Goal: Task Accomplishment & Management: Complete application form

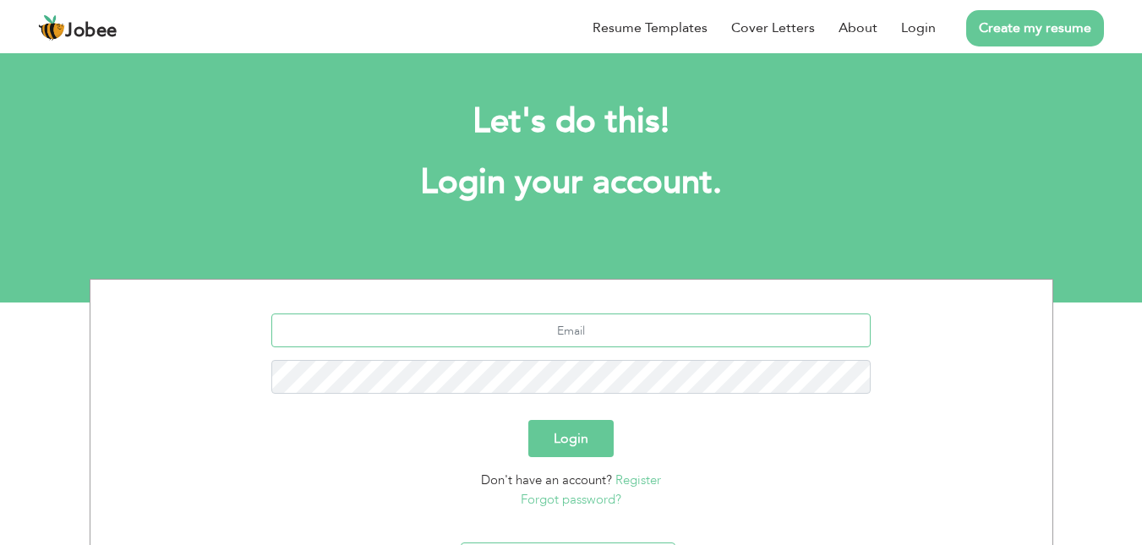
click at [594, 330] on input "text" at bounding box center [571, 331] width 600 height 34
click at [908, 31] on link "Login" at bounding box center [918, 28] width 35 height 20
click at [582, 337] on input "text" at bounding box center [571, 331] width 600 height 34
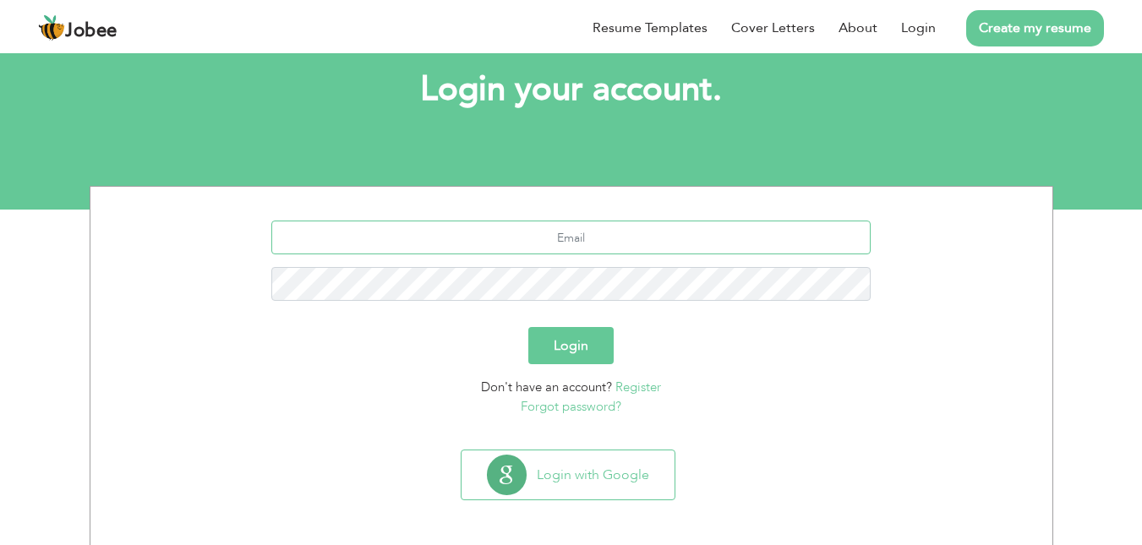
scroll to position [96, 0]
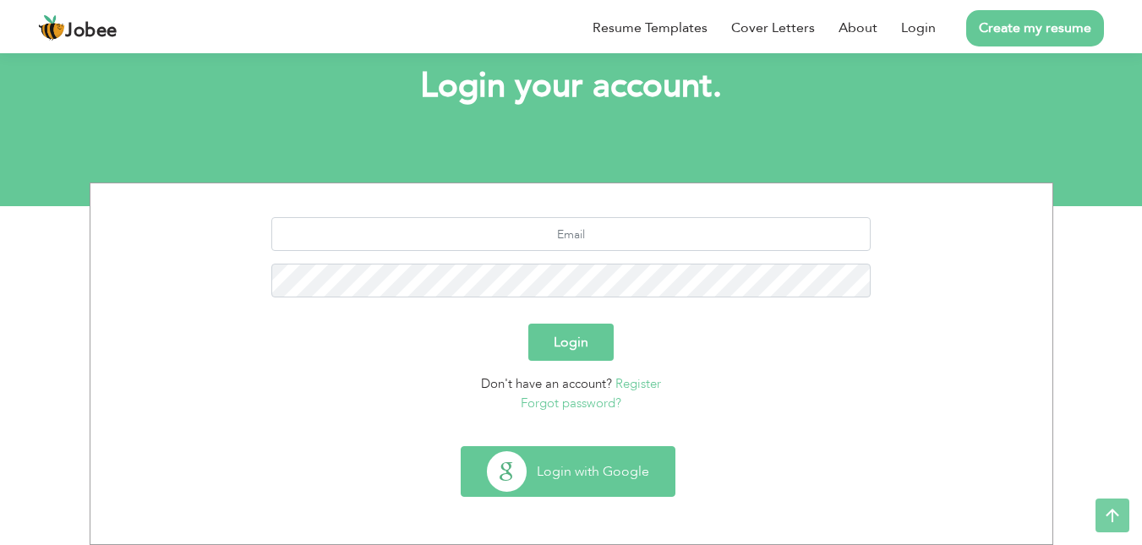
click at [563, 472] on button "Login with Google" at bounding box center [568, 471] width 213 height 49
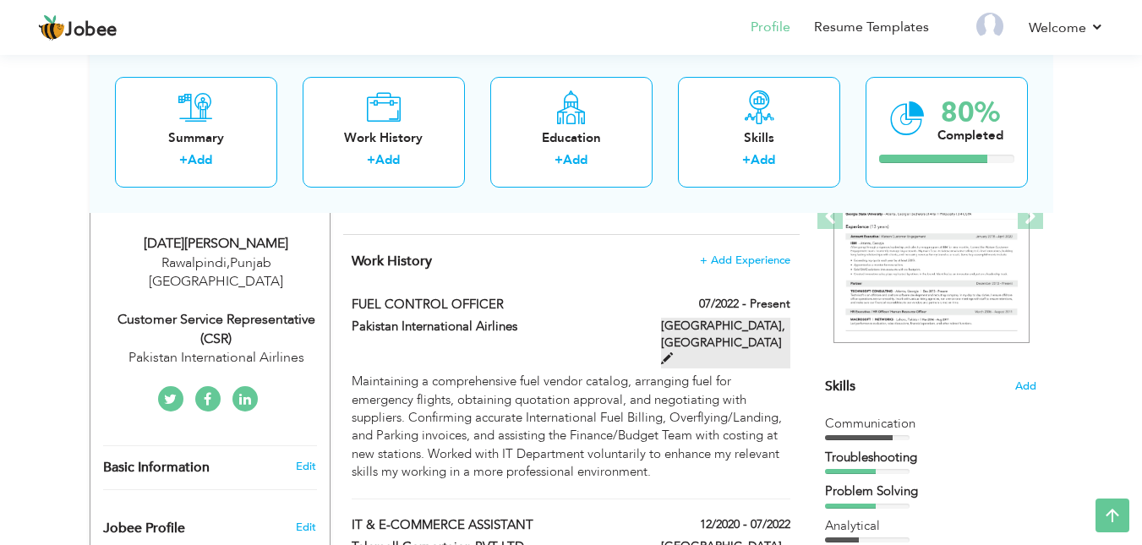
scroll to position [254, 0]
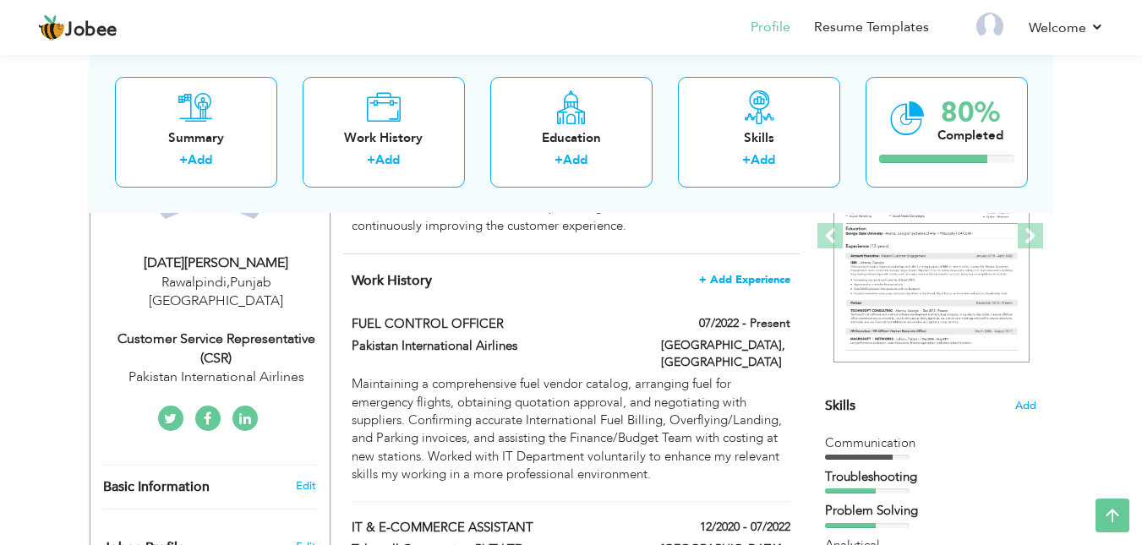
click at [735, 282] on span "+ Add Experience" at bounding box center [744, 280] width 91 height 12
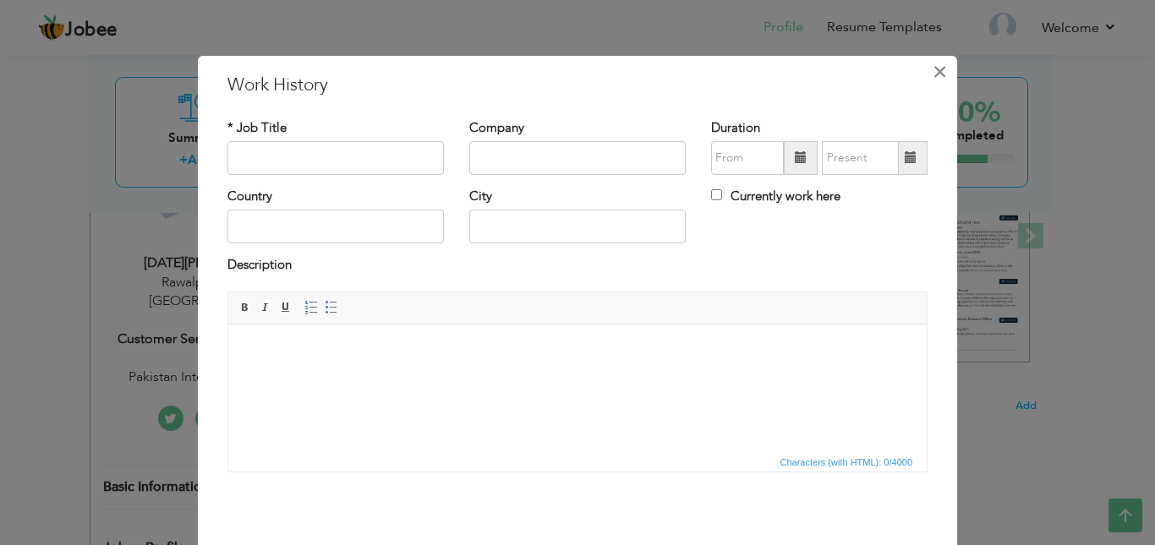
click at [945, 80] on button "×" at bounding box center [939, 71] width 27 height 27
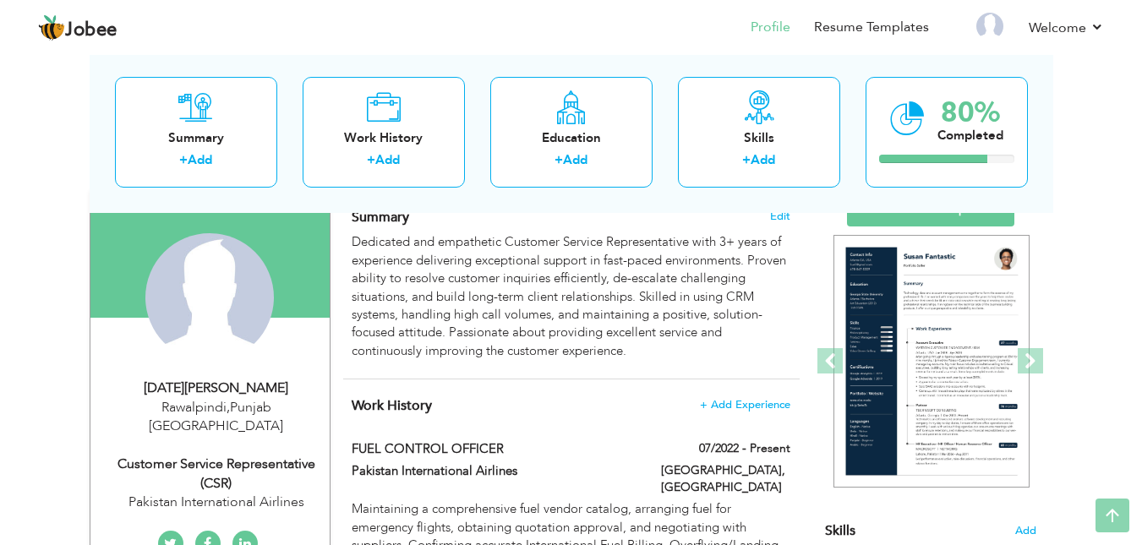
scroll to position [0, 0]
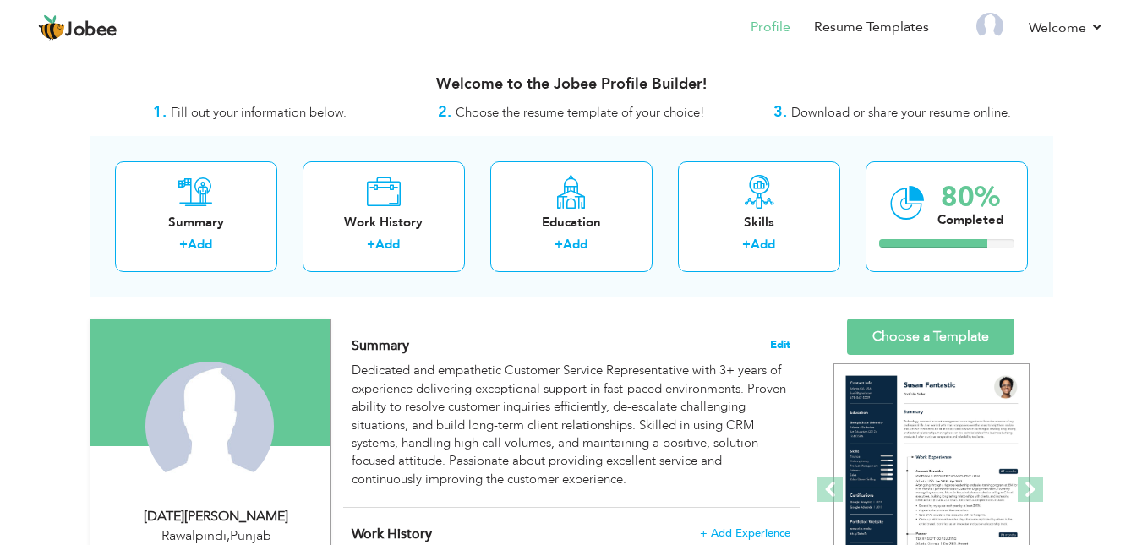
click at [770, 340] on span "Edit" at bounding box center [780, 345] width 20 height 12
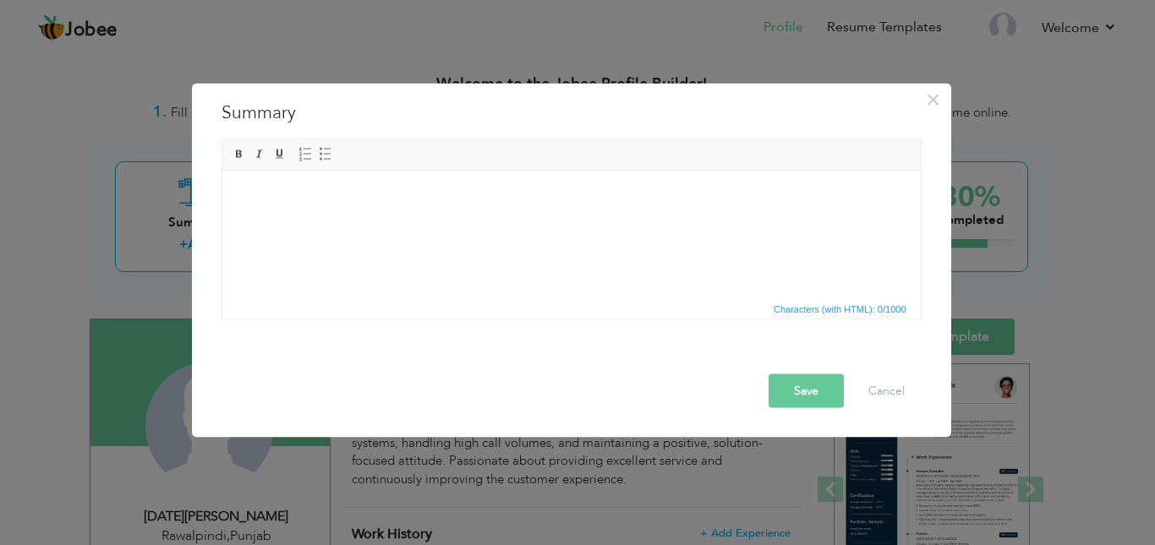
click at [439, 171] on html at bounding box center [571, 171] width 698 height 0
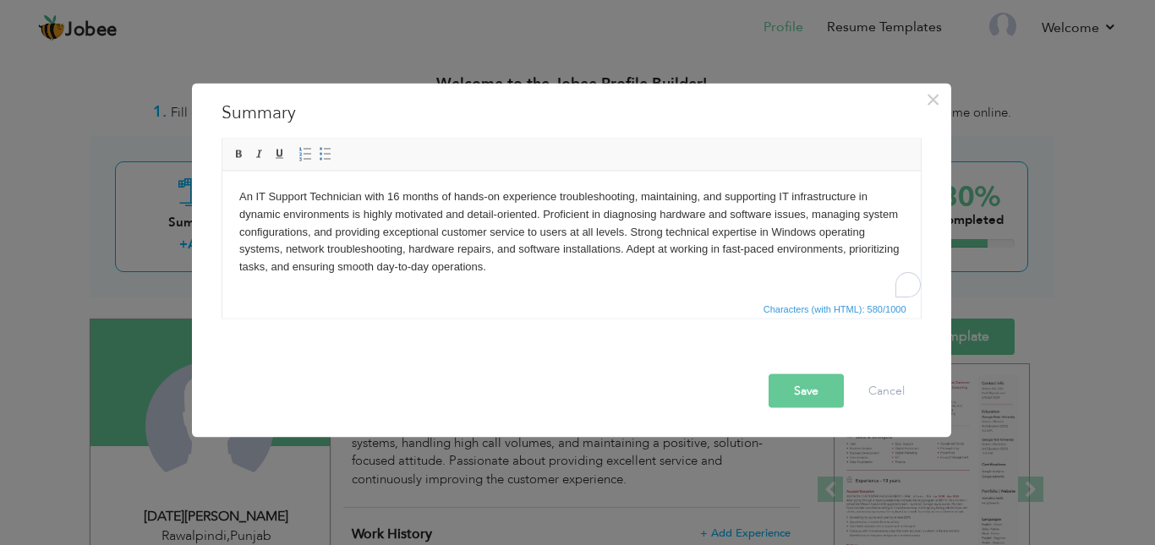
click at [818, 385] on button "Save" at bounding box center [806, 391] width 75 height 34
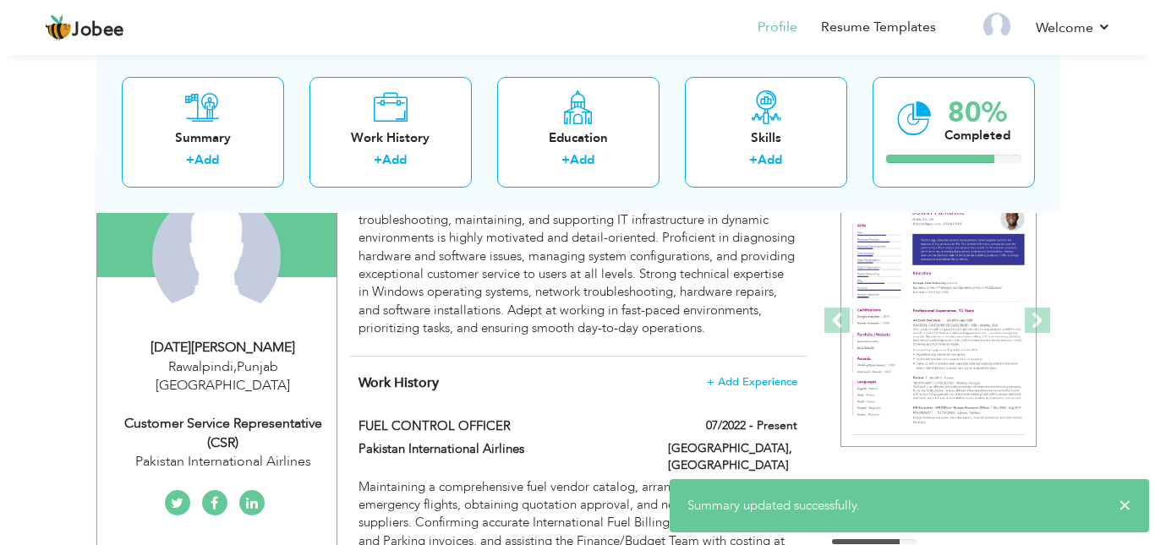
scroll to position [254, 0]
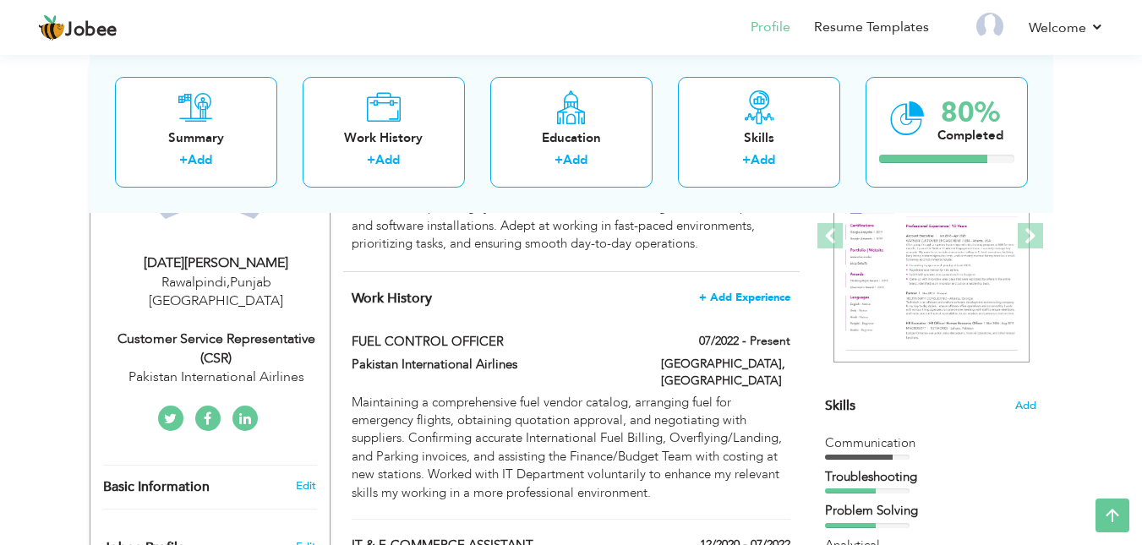
click at [762, 300] on span "+ Add Experience" at bounding box center [744, 298] width 91 height 12
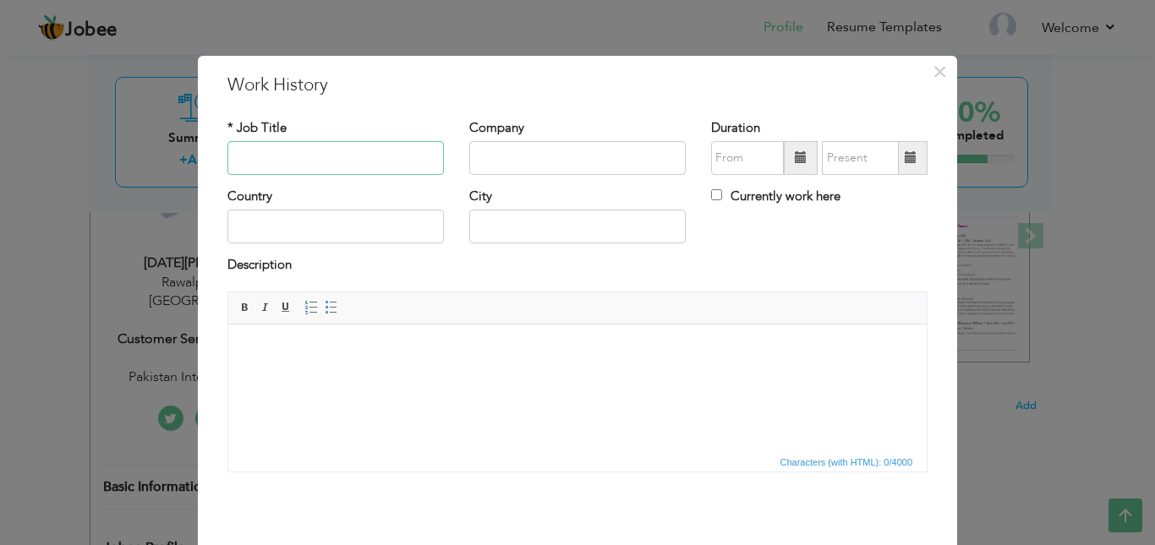
click at [355, 160] on input "text" at bounding box center [335, 158] width 216 height 34
paste input "IT Support Technician"
type input "IT Support Technician"
paste input "Fast Solution Technologies"
type input "Fast Solution Technologies"
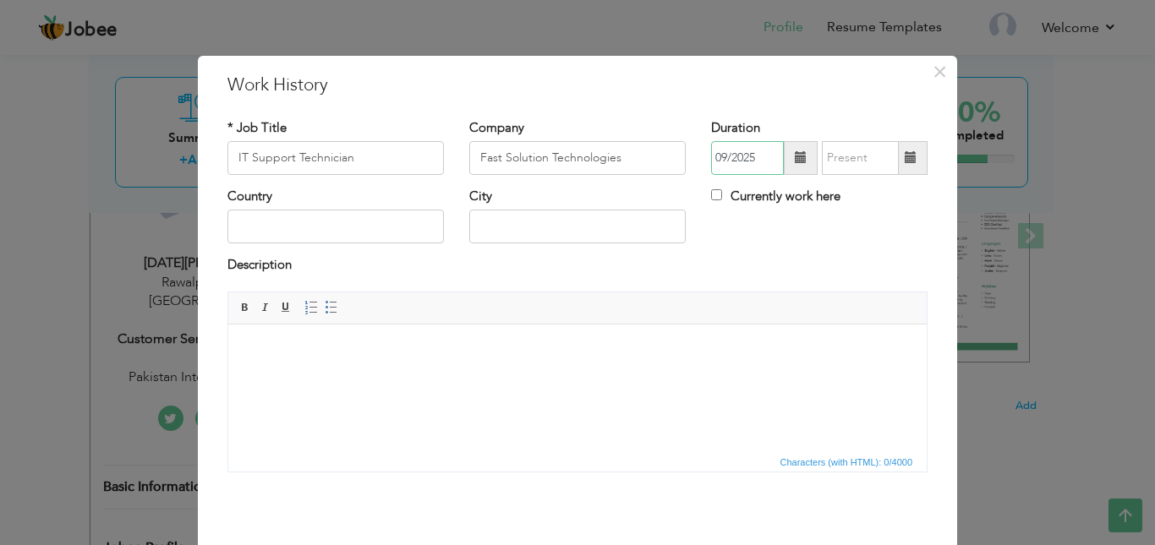
click at [735, 162] on input "09/2025" at bounding box center [747, 158] width 73 height 34
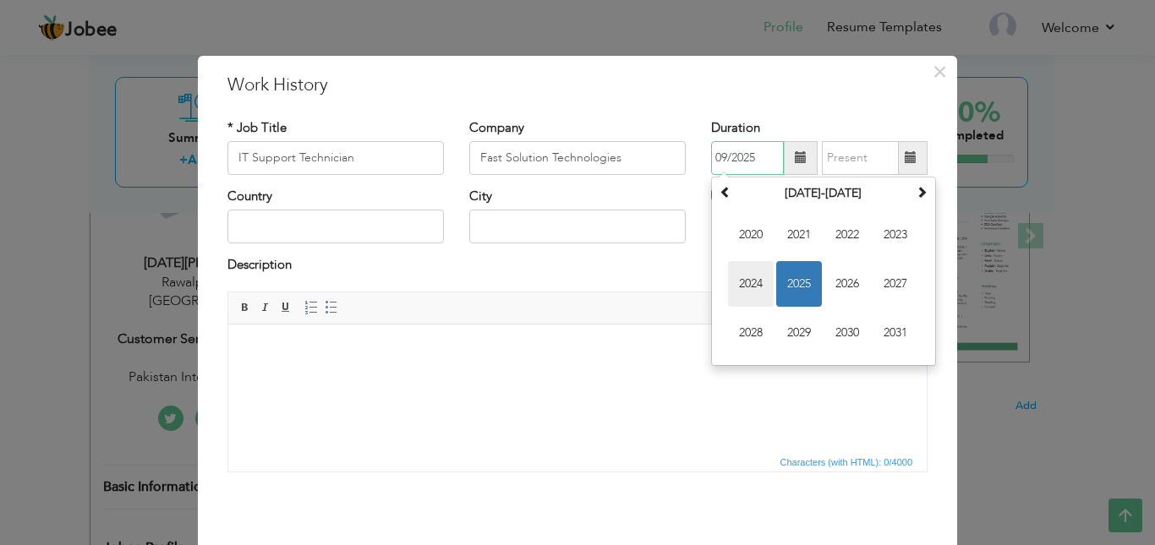
click at [745, 285] on span "2024" at bounding box center [751, 284] width 46 height 46
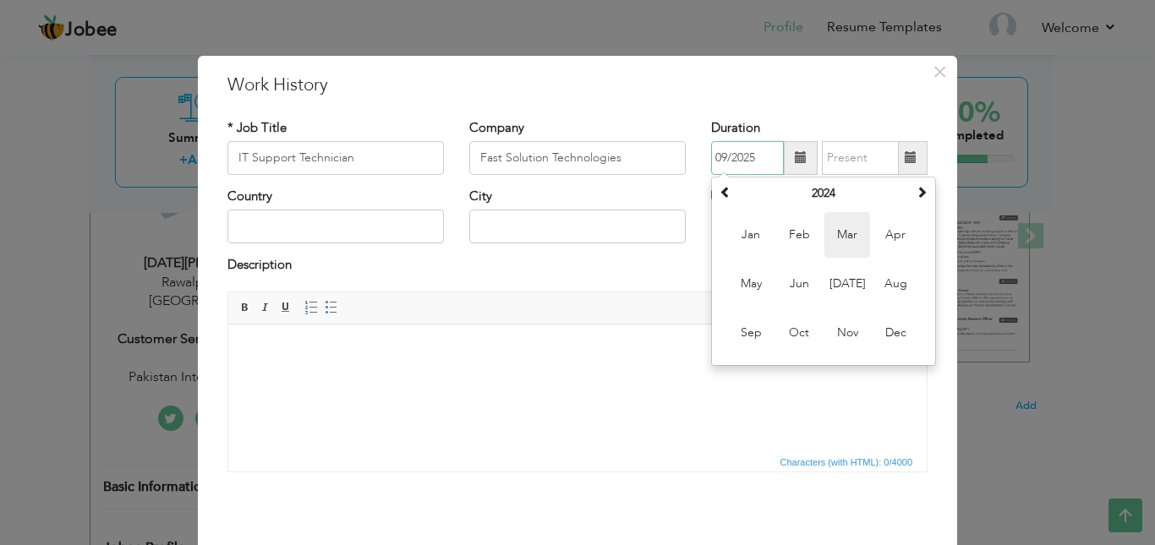
click at [850, 238] on span "Mar" at bounding box center [847, 235] width 46 height 46
type input "03/2024"
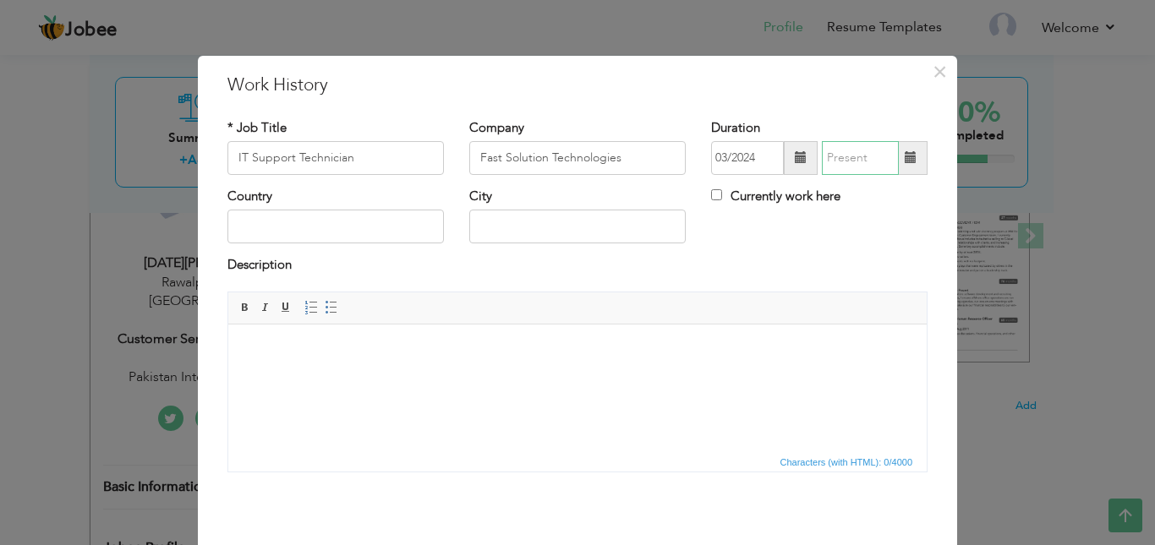
type input "09/2025"
click at [864, 158] on input "09/2025" at bounding box center [860, 158] width 77 height 34
click at [711, 192] on input "Currently work here" at bounding box center [716, 194] width 11 height 11
checkbox input "true"
click at [361, 222] on input "text" at bounding box center [335, 227] width 216 height 34
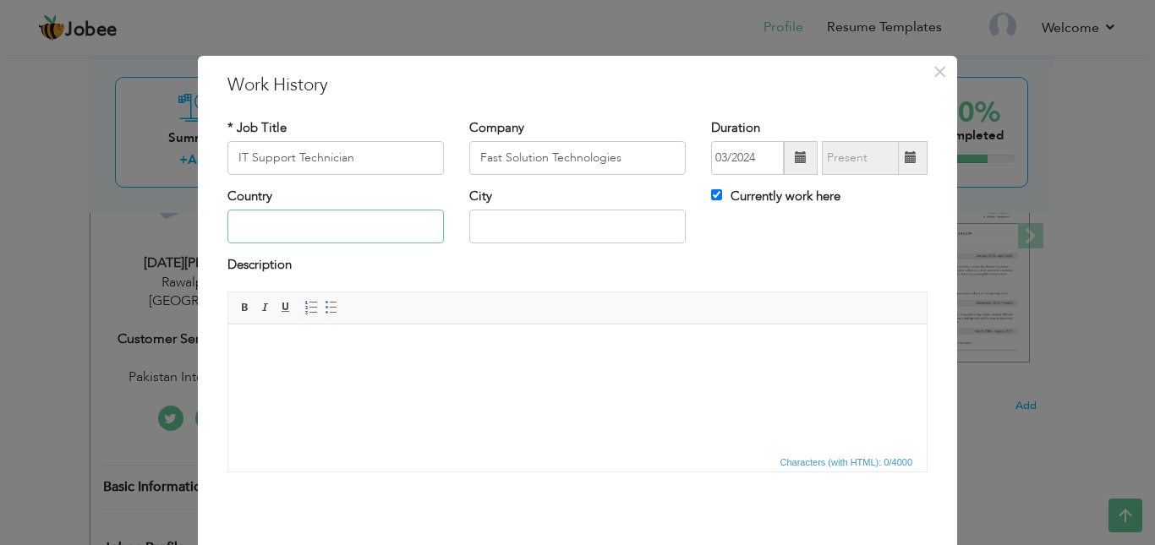
click at [312, 238] on input "text" at bounding box center [335, 227] width 216 height 34
paste input "[GEOGRAPHIC_DATA]"
type input "[GEOGRAPHIC_DATA]"
click at [516, 235] on input "text" at bounding box center [577, 227] width 216 height 34
paste input "[GEOGRAPHIC_DATA]"
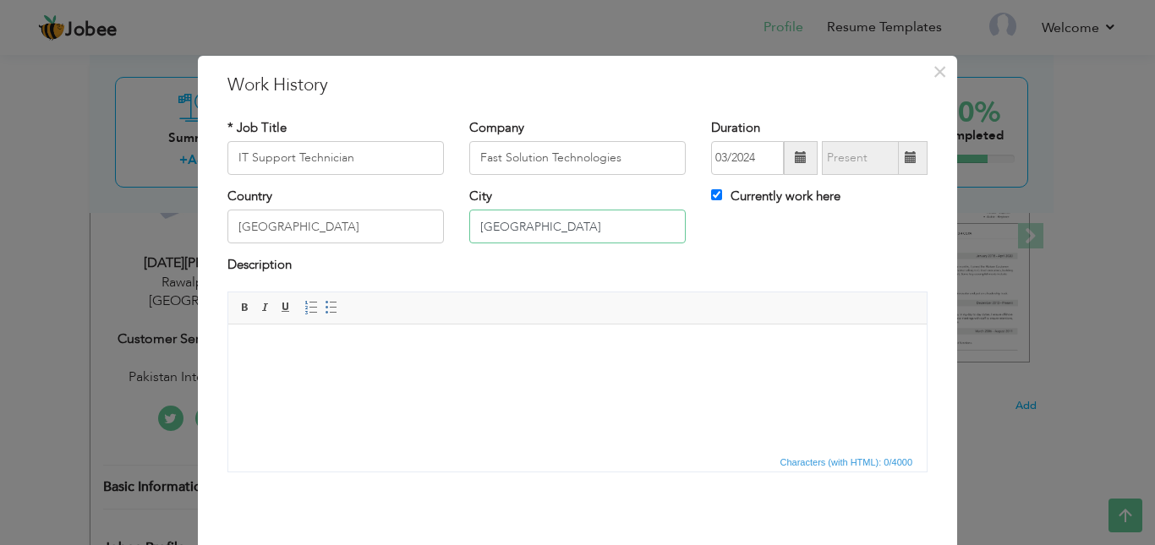
type input "[GEOGRAPHIC_DATA]"
click at [461, 347] on body at bounding box center [577, 350] width 665 height 18
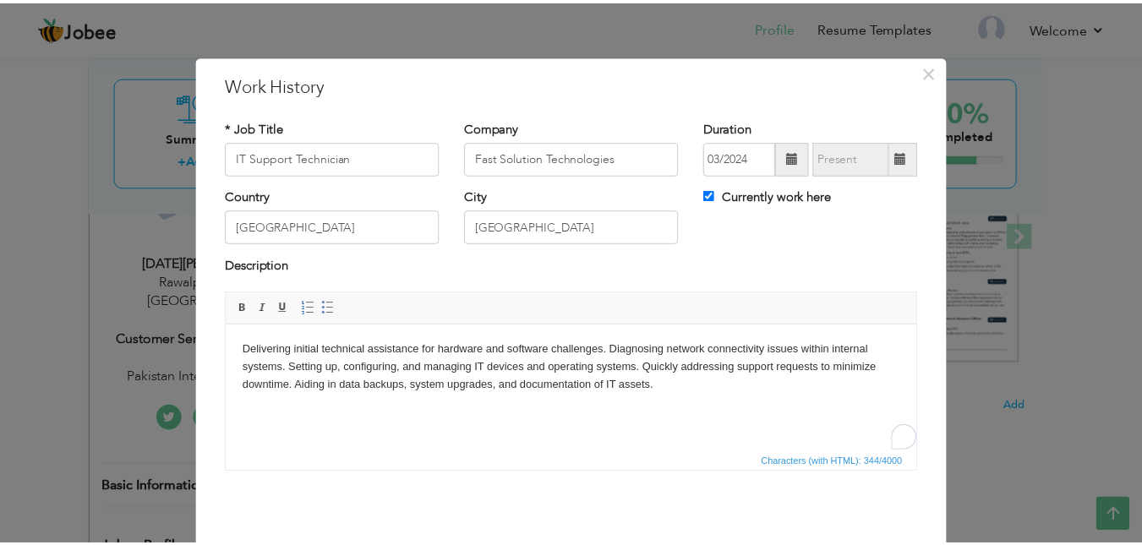
scroll to position [64, 0]
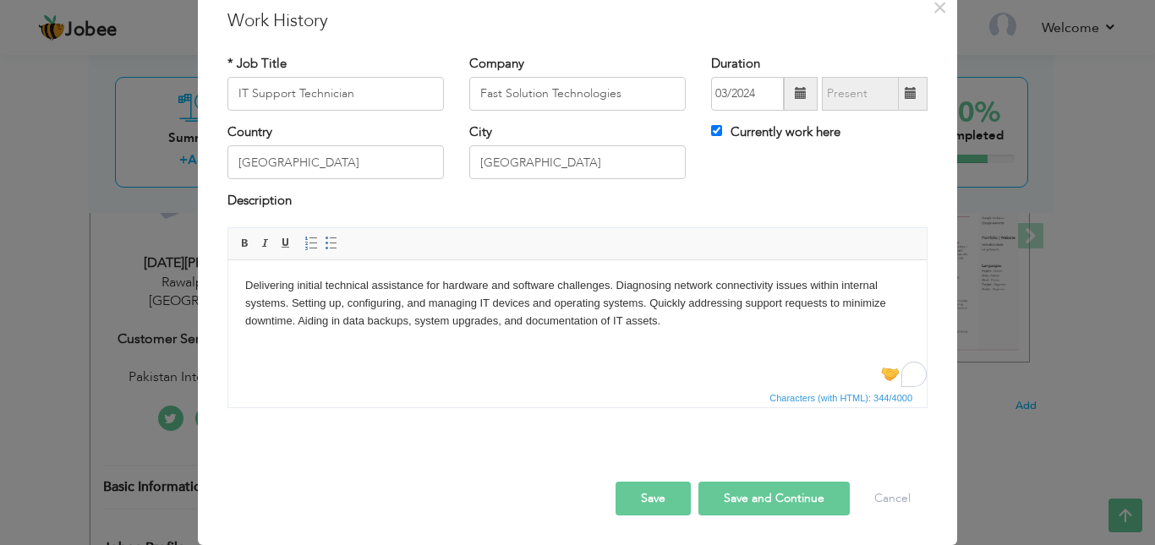
click at [664, 320] on body "Delivering initial technical assistance for hardware and software challenges. D…" at bounding box center [577, 303] width 665 height 52
click at [395, 96] on input "IT Support Technician" at bounding box center [335, 94] width 216 height 34
click at [650, 495] on button "Save" at bounding box center [653, 499] width 75 height 34
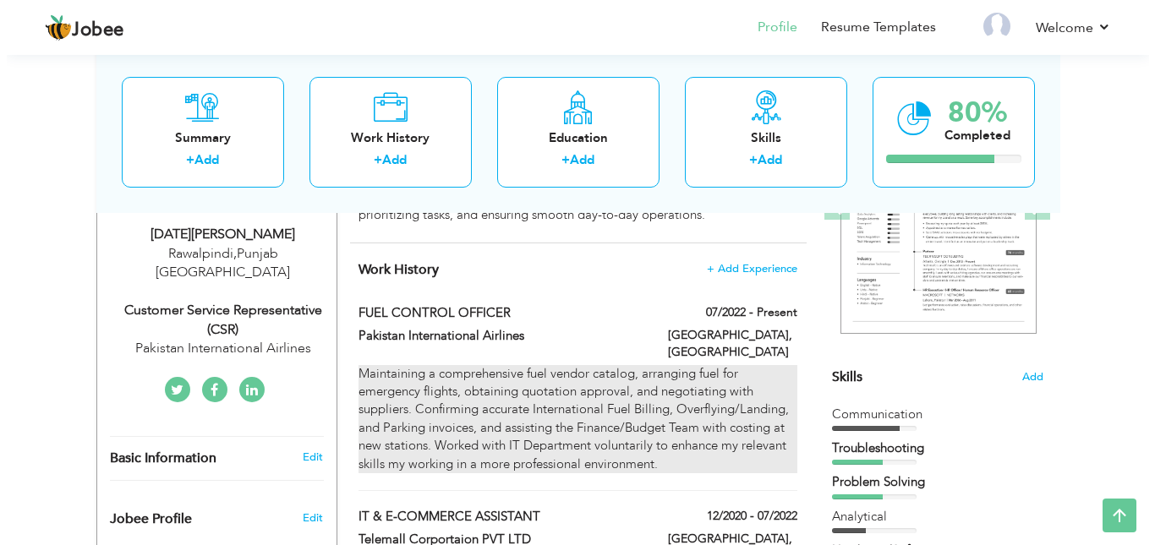
scroll to position [254, 0]
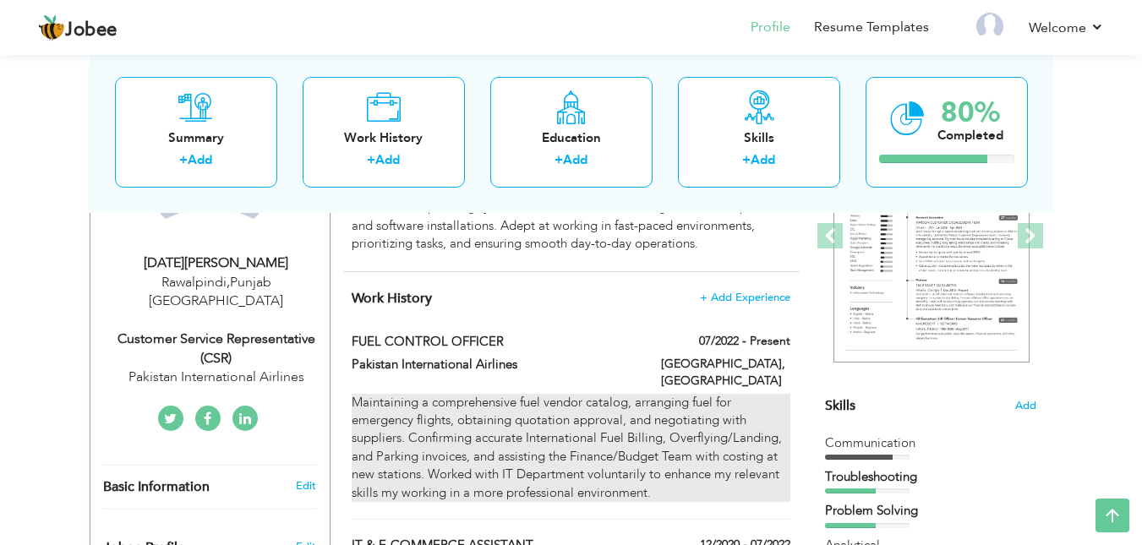
click at [567, 417] on div "Maintaining a comprehensive fuel vendor catalog, arranging fuel for emergency f…" at bounding box center [571, 448] width 438 height 109
type input "FUEL CONTROL OFFICER"
type input "Pakistan International Airlines"
type input "07/2022"
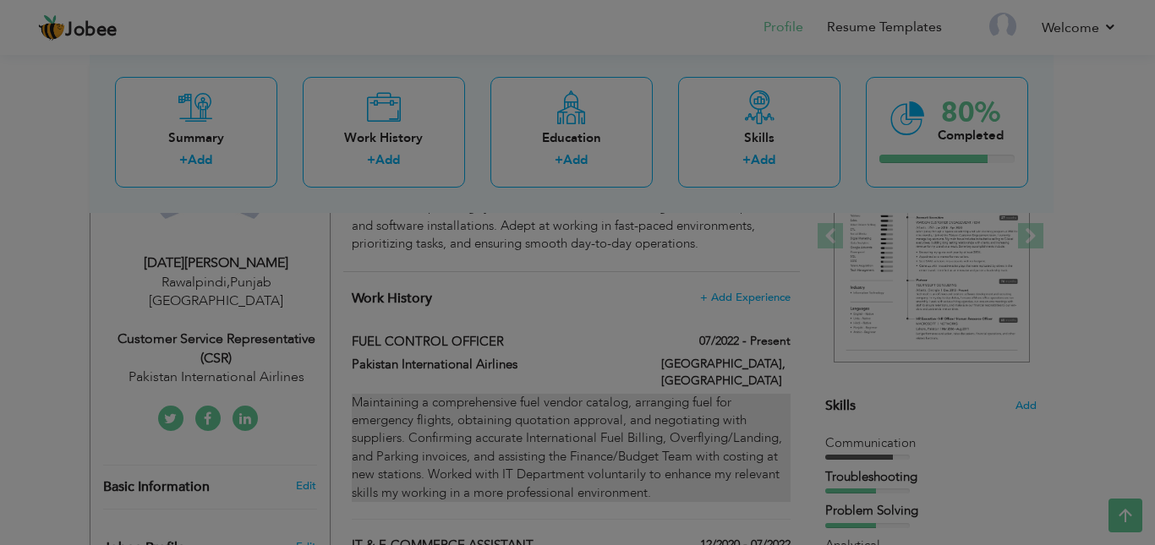
scroll to position [0, 0]
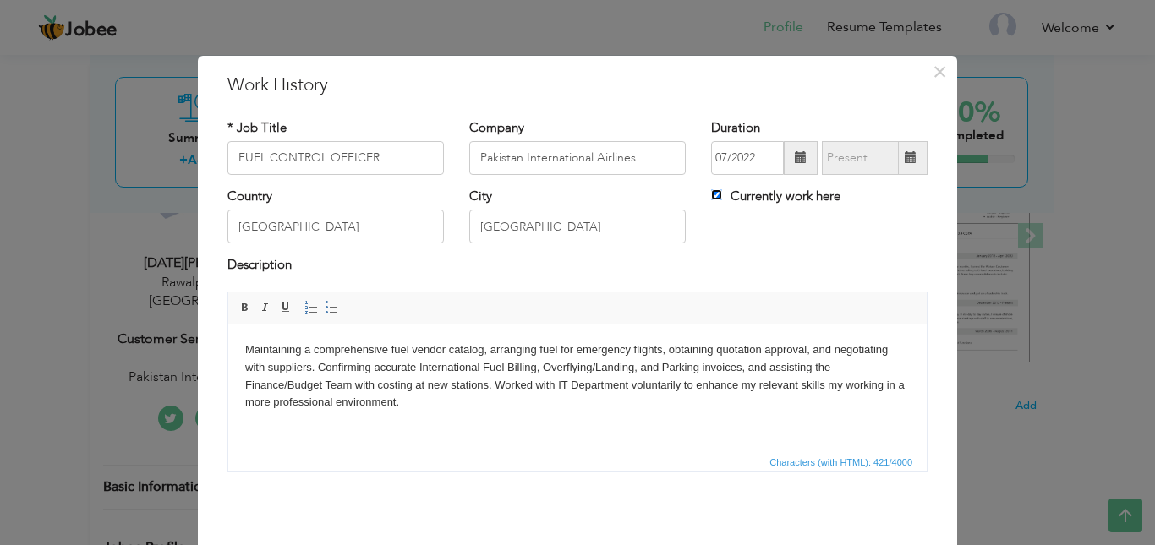
click at [711, 194] on input "Currently work here" at bounding box center [716, 194] width 11 height 11
click at [712, 199] on input "Currently work here" at bounding box center [716, 194] width 11 height 11
checkbox input "true"
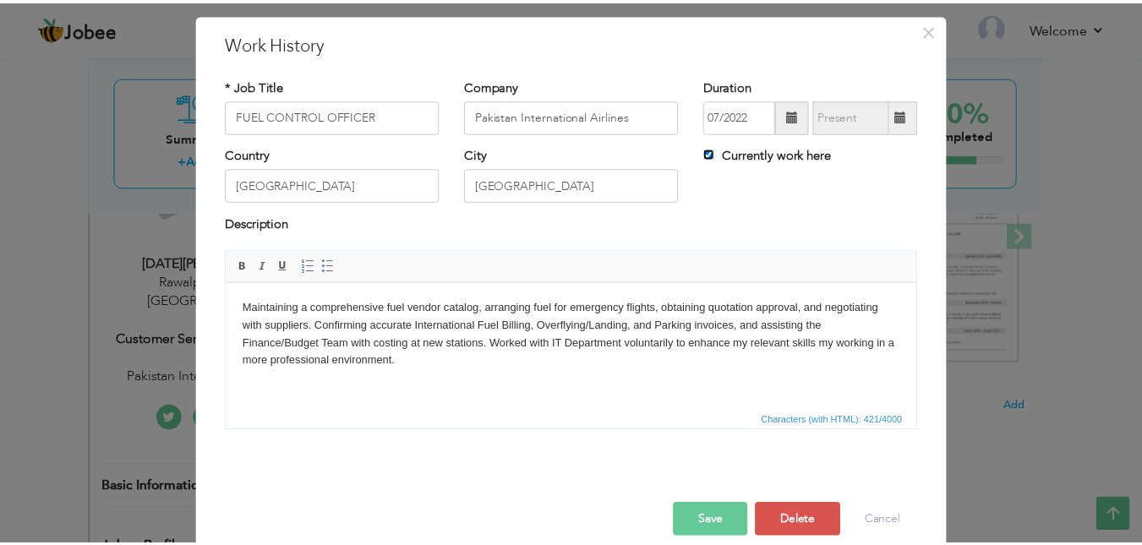
scroll to position [64, 0]
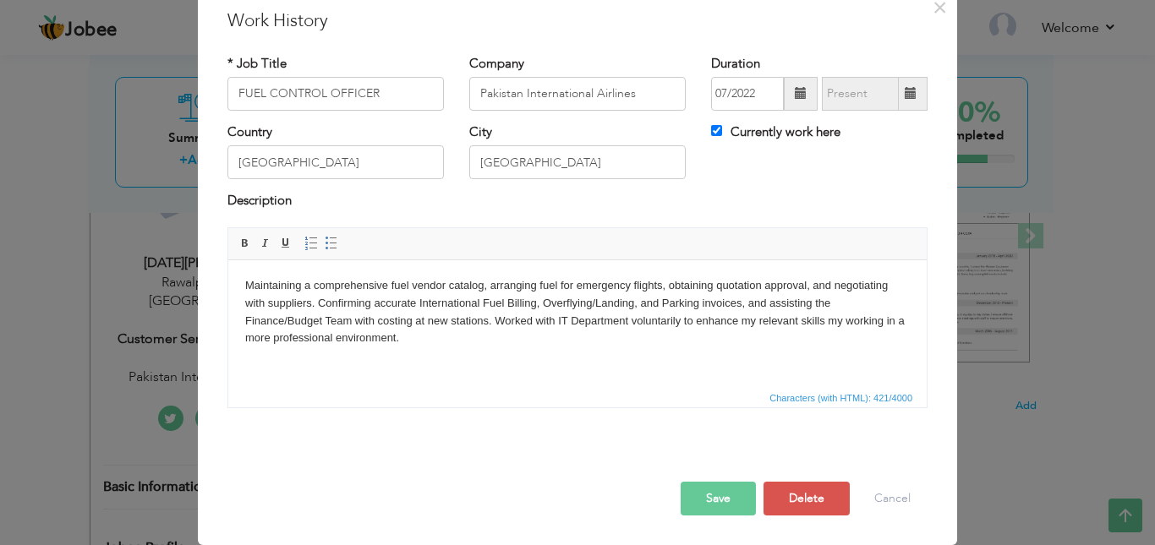
click at [708, 503] on button "Save" at bounding box center [718, 499] width 75 height 34
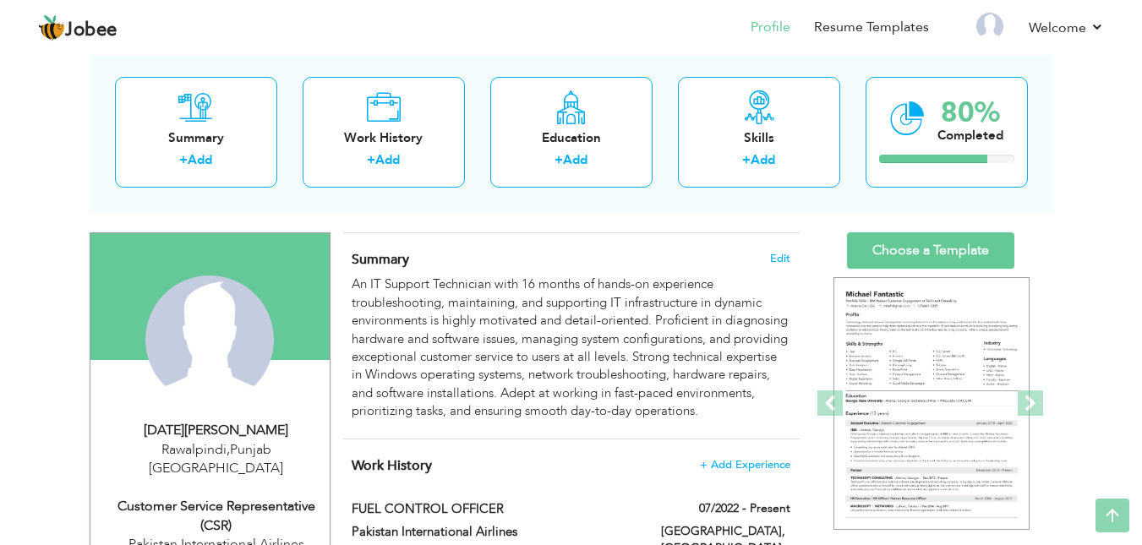
scroll to position [85, 0]
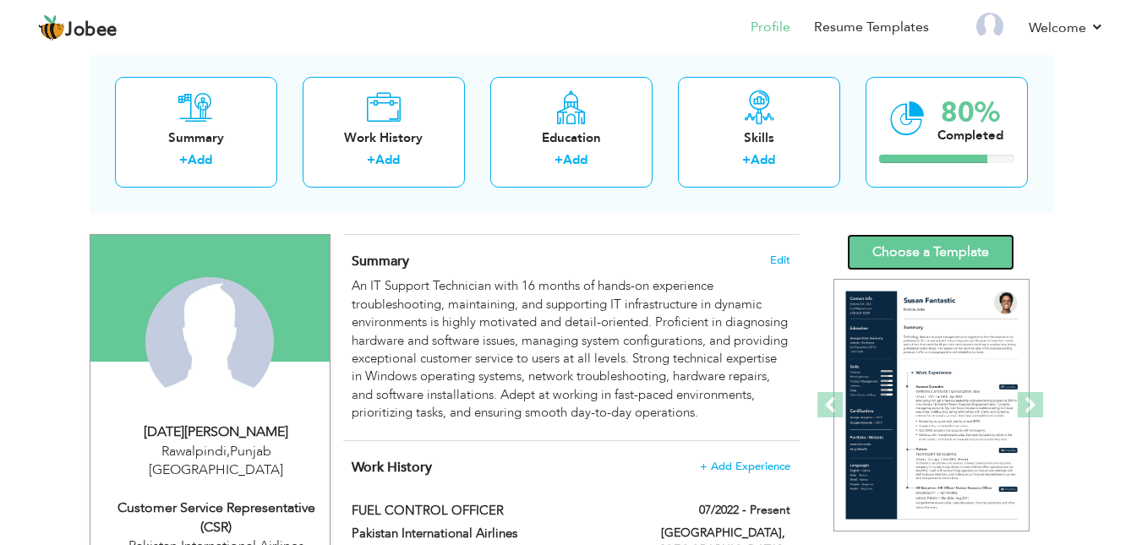
click at [938, 252] on link "Choose a Template" at bounding box center [930, 252] width 167 height 36
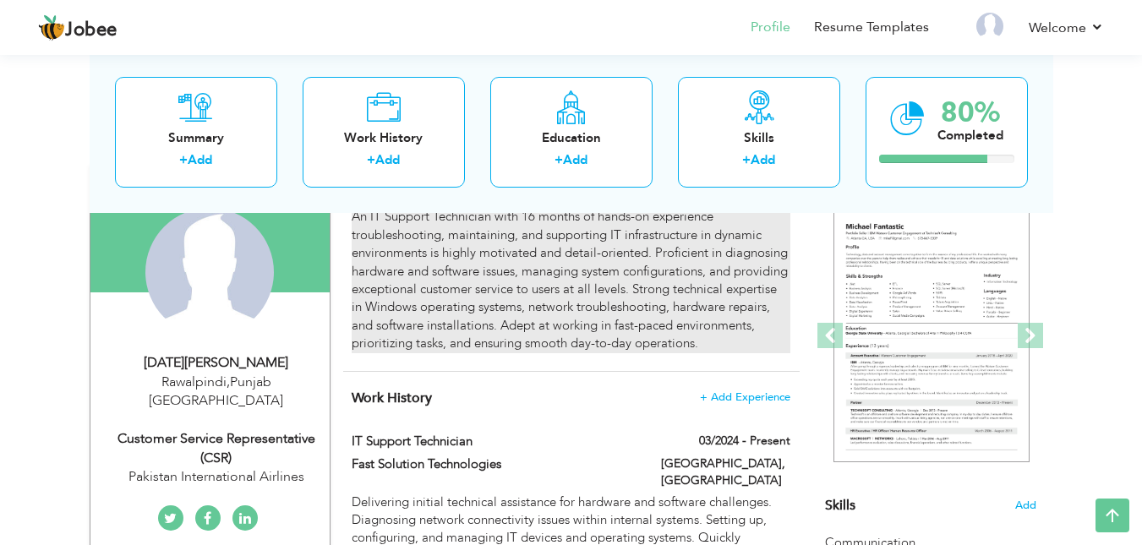
click at [563, 261] on div "An IT Support Technician with 16 months of hands-on experience troubleshooting,…" at bounding box center [571, 280] width 438 height 145
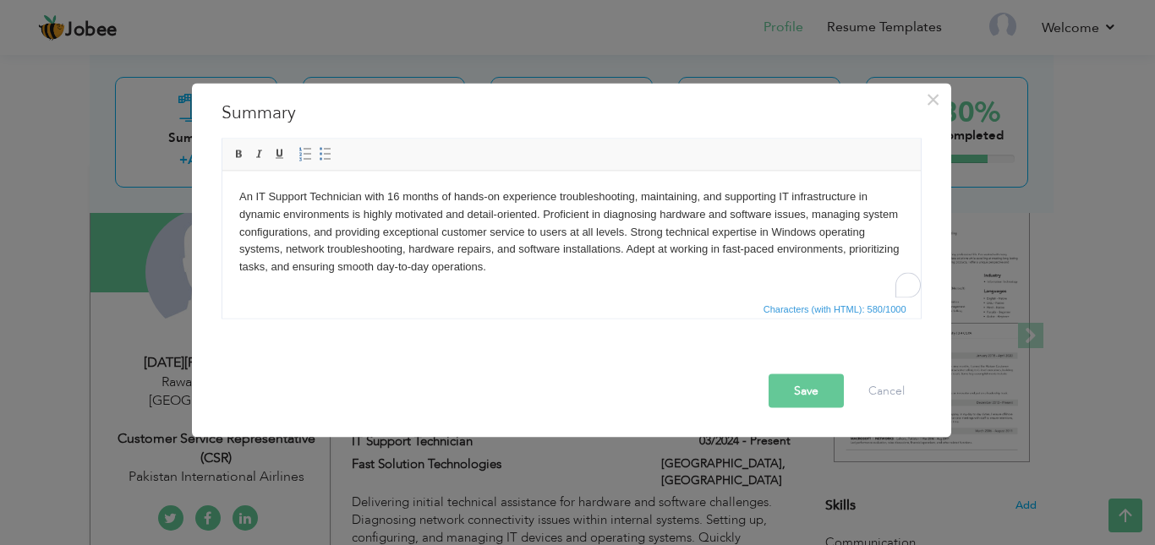
click at [392, 197] on body "An IT Support Technician with 16 months of hands-on experience troubleshooting,…" at bounding box center [570, 232] width 665 height 88
click at [411, 198] on body "An IT Support Technician with 16 months of hands-on experience troubleshooting,…" at bounding box center [570, 232] width 665 height 88
click at [801, 385] on button "Save" at bounding box center [806, 391] width 75 height 34
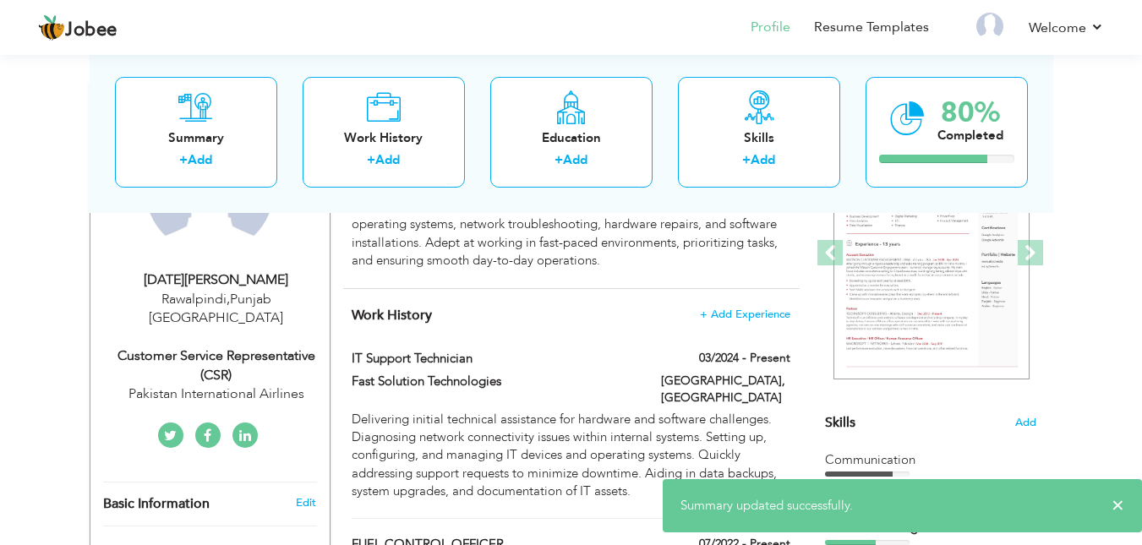
scroll to position [238, 0]
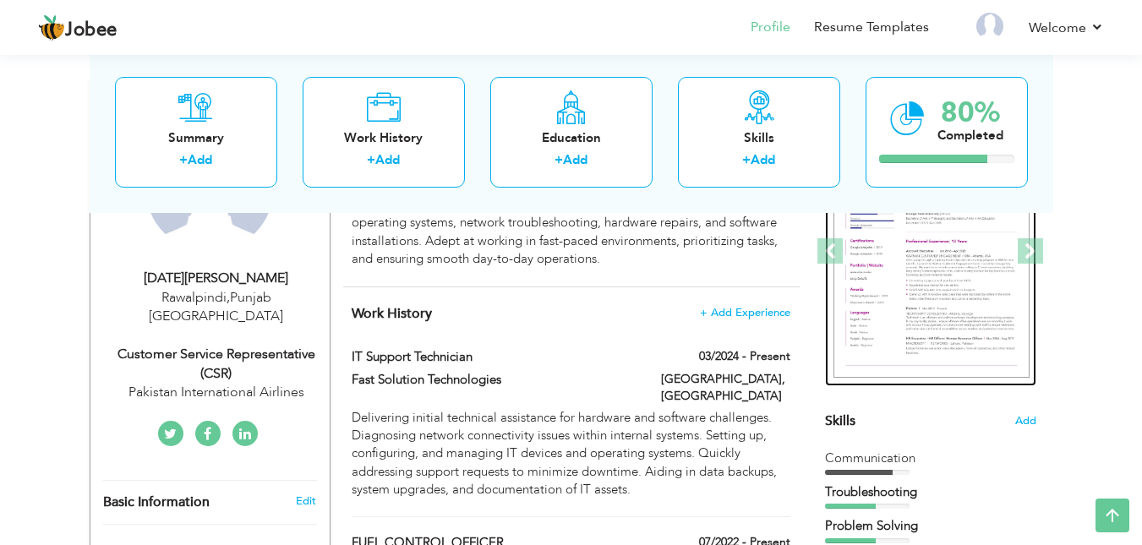
click at [942, 267] on img at bounding box center [932, 252] width 196 height 254
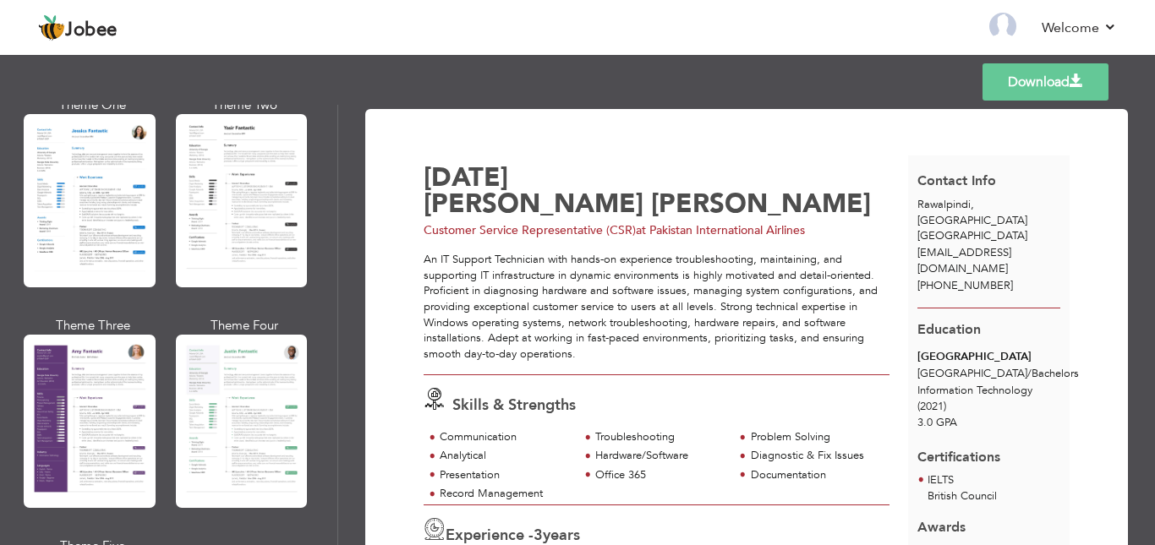
scroll to position [1353, 0]
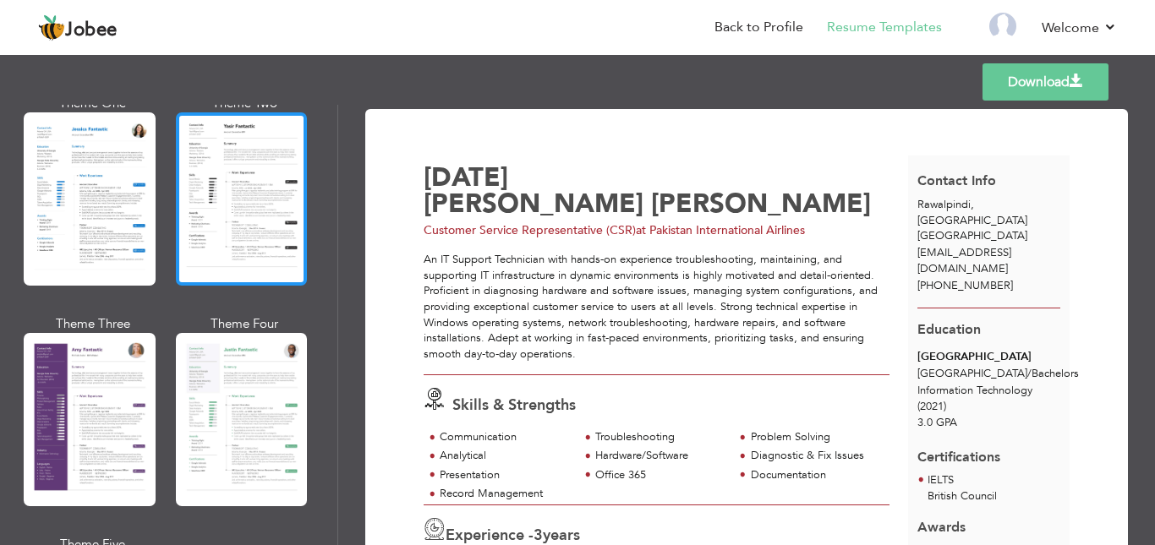
click at [227, 205] on div at bounding box center [242, 198] width 132 height 173
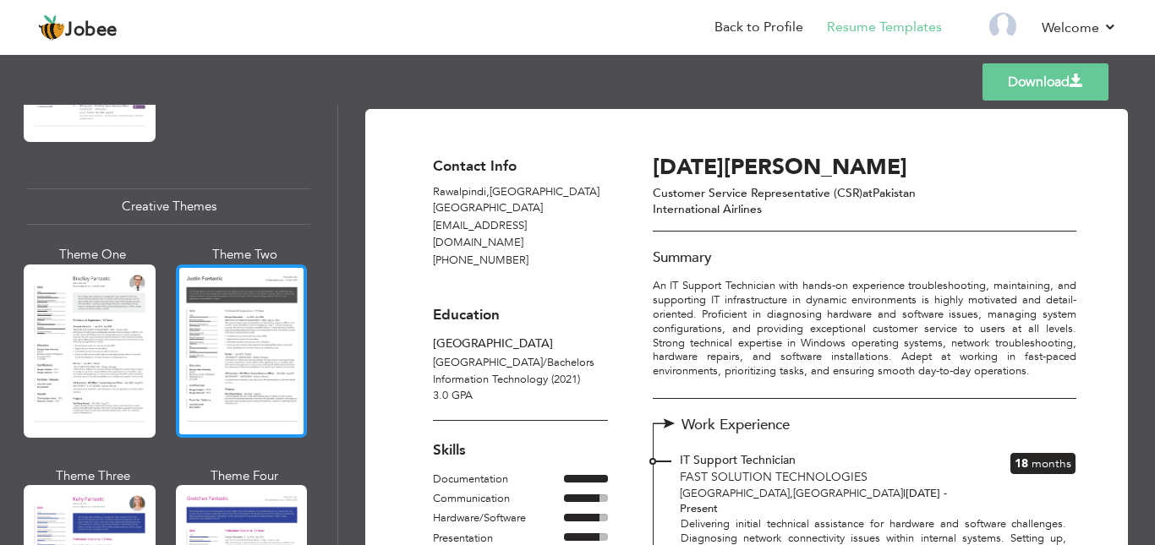
scroll to position [1945, 0]
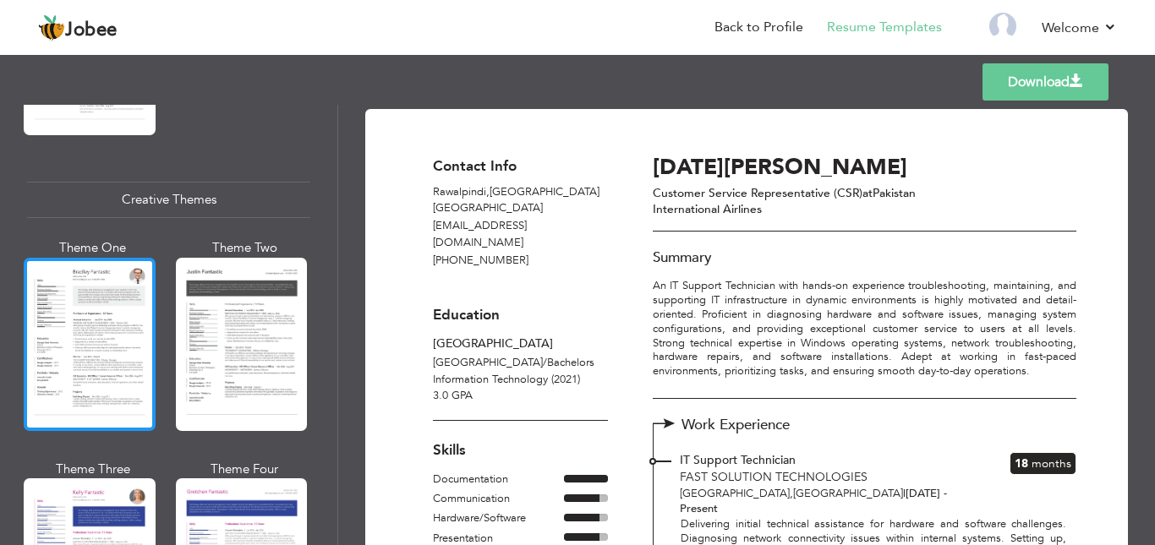
click at [122, 334] on div at bounding box center [90, 344] width 132 height 173
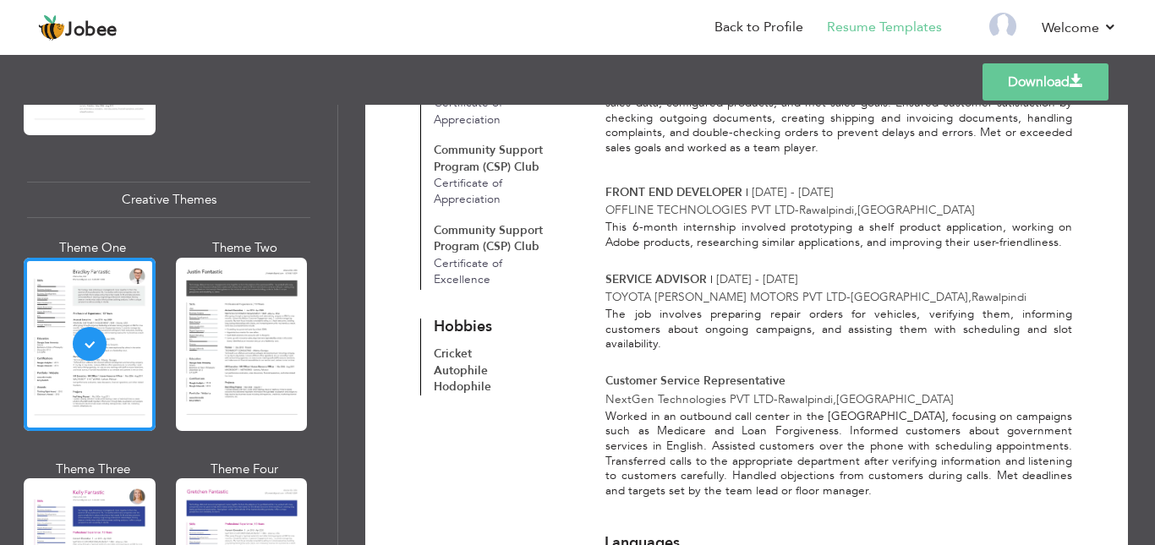
scroll to position [753, 0]
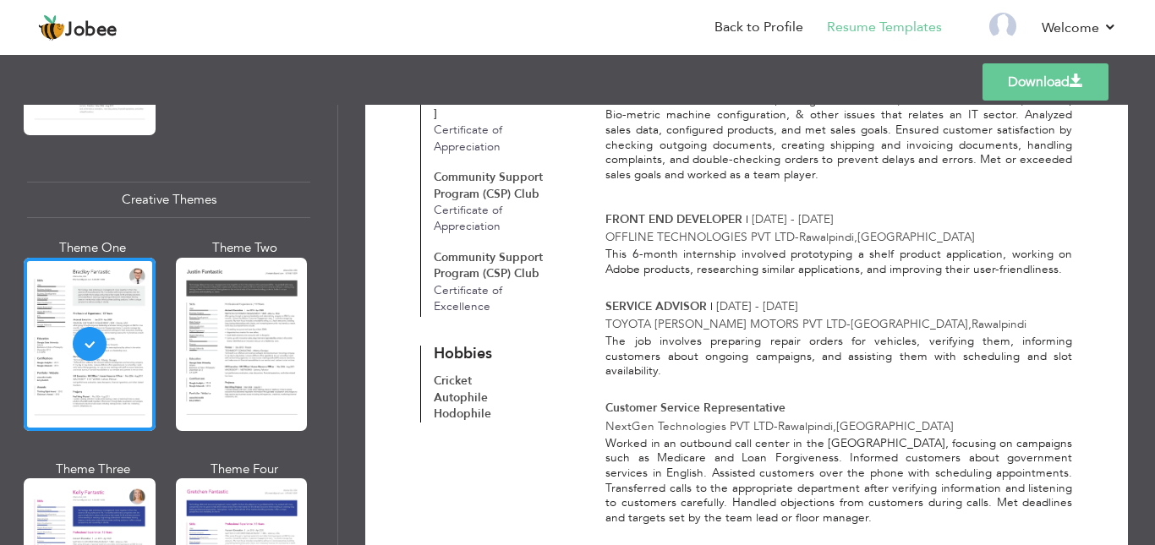
click at [465, 406] on span "Hodophile" at bounding box center [463, 414] width 58 height 16
copy span "Hodophile"
click at [498, 249] on span "Community Support Program (CSP) Club" at bounding box center [488, 265] width 109 height 32
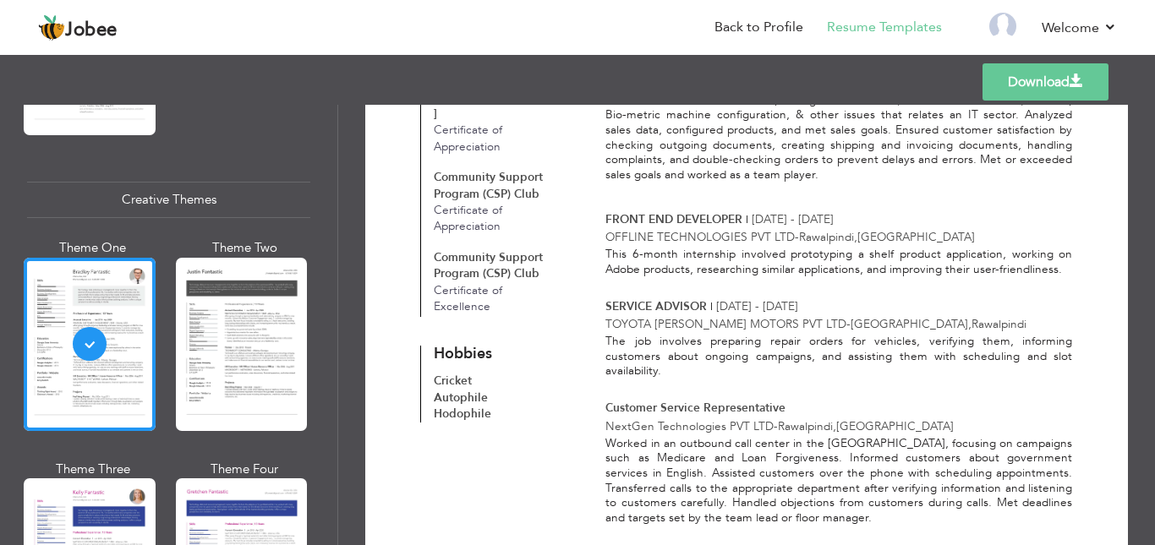
click at [495, 249] on span "Community Support Program (CSP) Club" at bounding box center [488, 265] width 109 height 32
click at [483, 169] on span "Community Support Program (CSP) Club" at bounding box center [488, 185] width 109 height 32
click at [495, 169] on span "Community Support Program (CSP) Club" at bounding box center [488, 185] width 109 height 32
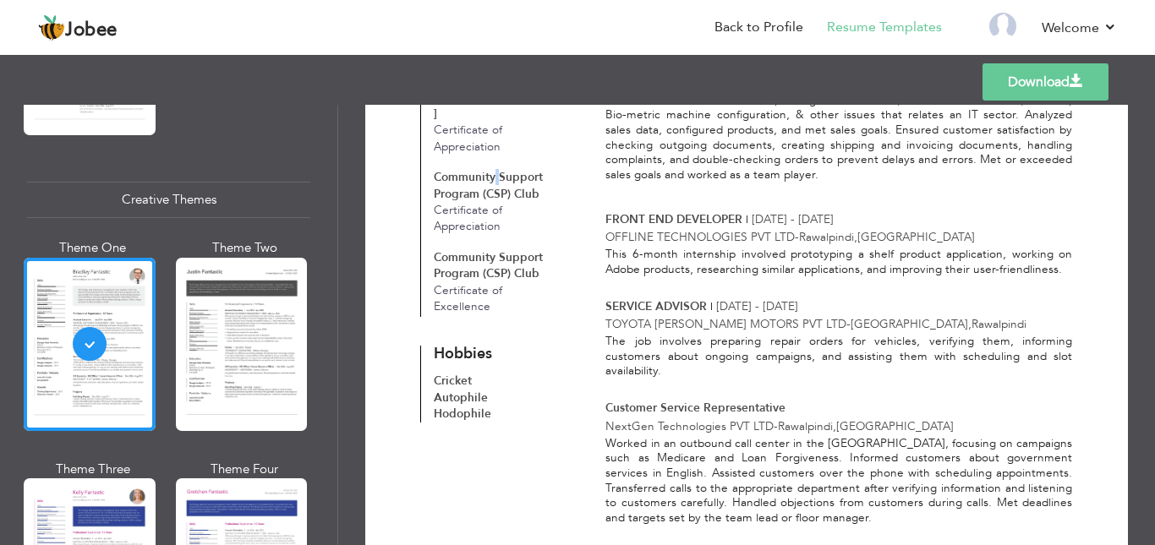
click at [495, 169] on span "Community Support Program (CSP) Club" at bounding box center [488, 185] width 109 height 32
click at [474, 169] on span "Community Support Program (CSP) Club" at bounding box center [488, 185] width 109 height 32
click at [480, 169] on span "Community Support Program (CSP) Club" at bounding box center [488, 185] width 109 height 32
click at [487, 202] on span "Certificate of Appreciation" at bounding box center [468, 218] width 68 height 32
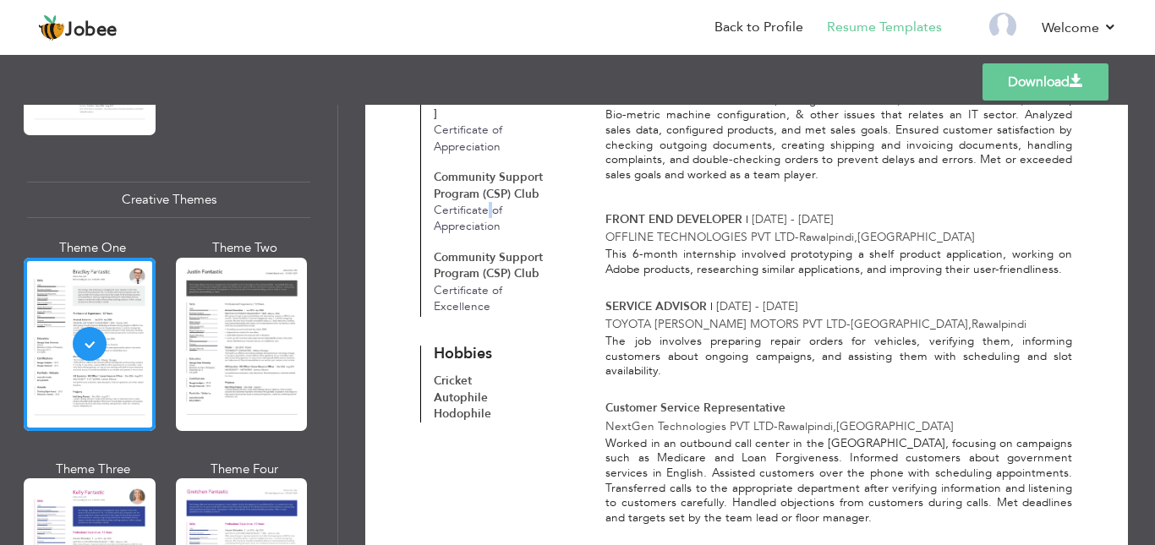
click at [487, 202] on span "Certificate of Appreciation" at bounding box center [468, 218] width 68 height 32
click at [496, 202] on span "Certificate of Appreciation" at bounding box center [468, 218] width 68 height 32
click at [798, 211] on span "[DATE] - [DATE]" at bounding box center [793, 219] width 82 height 16
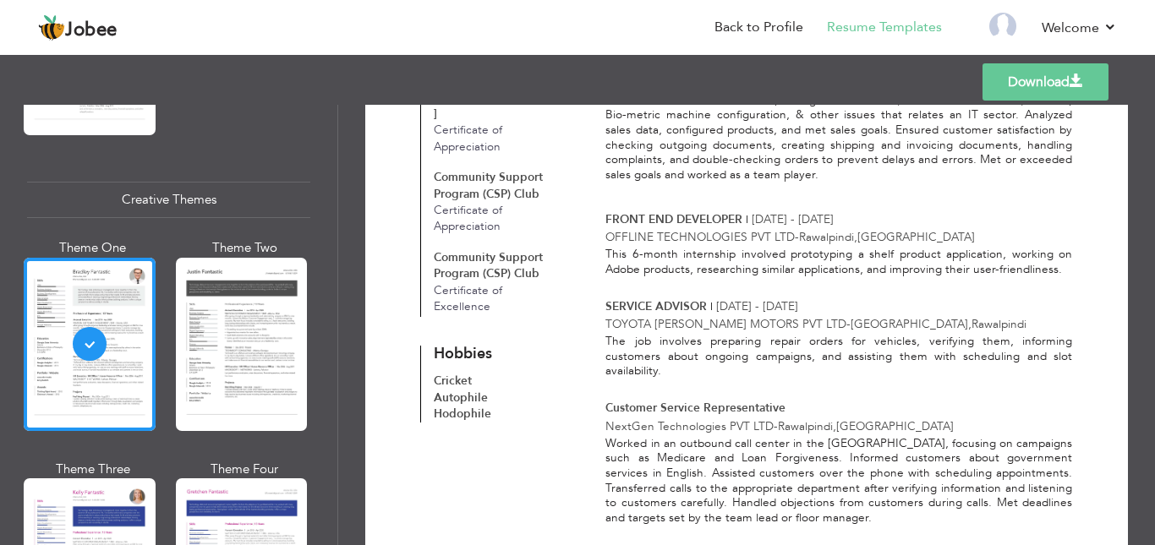
click at [808, 211] on span "[DATE] - [DATE]" at bounding box center [793, 219] width 82 height 16
click at [799, 229] on span "-" at bounding box center [797, 237] width 4 height 16
click at [791, 229] on p "OFFLINE TECHNOLOGIES PVT LTD - Rawalpindi , Pakistan" at bounding box center [838, 237] width 467 height 16
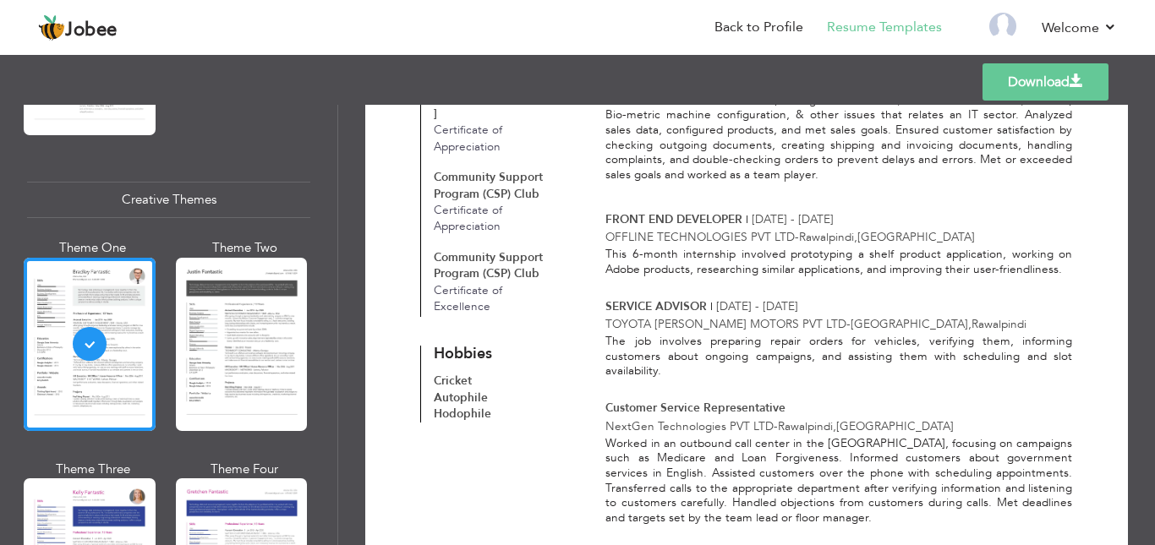
click at [791, 229] on p "OFFLINE TECHNOLOGIES PVT LTD - Rawalpindi , Pakistan" at bounding box center [838, 237] width 467 height 16
click at [798, 211] on span "[DATE] - [DATE]" at bounding box center [793, 219] width 82 height 16
click at [808, 211] on span "[DATE] - [DATE]" at bounding box center [793, 219] width 82 height 16
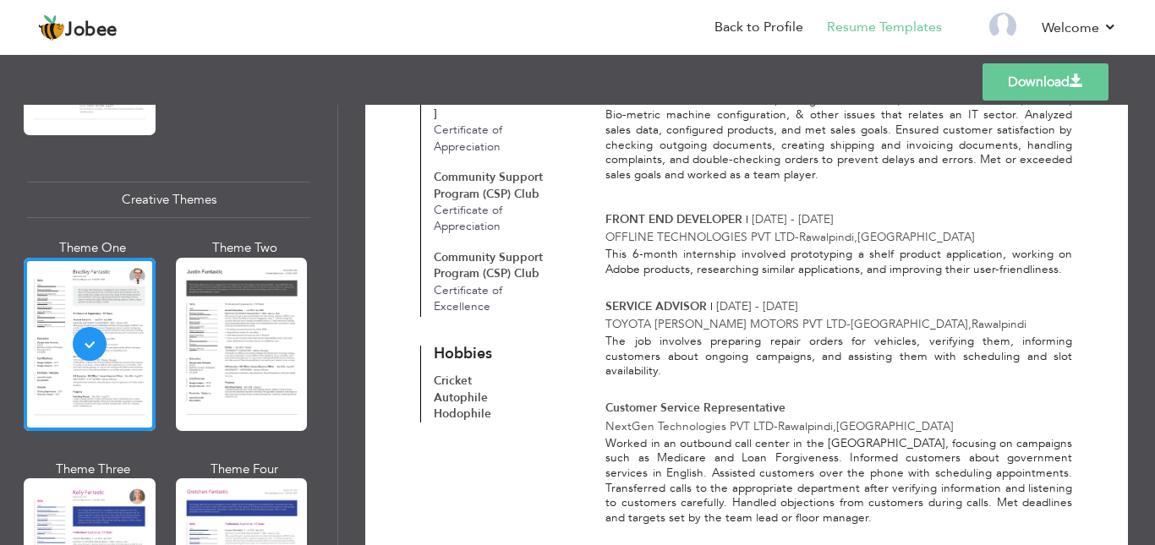
click at [799, 229] on span "-" at bounding box center [797, 237] width 4 height 16
click at [789, 229] on p "OFFLINE TECHNOLOGIES PVT LTD - Rawalpindi , Pakistan" at bounding box center [838, 237] width 467 height 16
click at [802, 211] on span "[DATE] - [DATE]" at bounding box center [793, 219] width 82 height 16
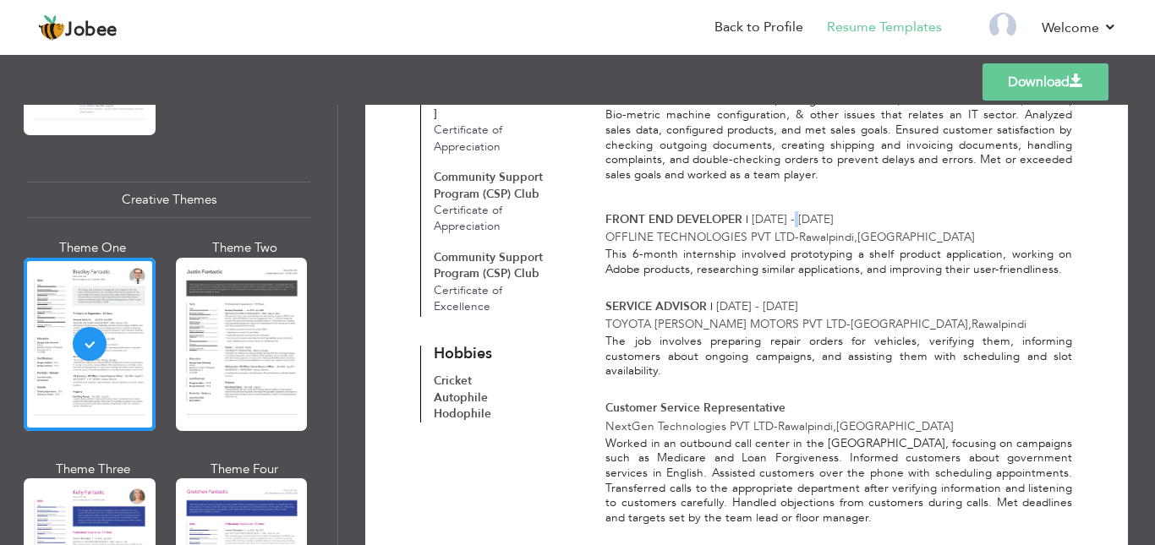
click at [801, 211] on span "[DATE] - [DATE]" at bounding box center [793, 219] width 82 height 16
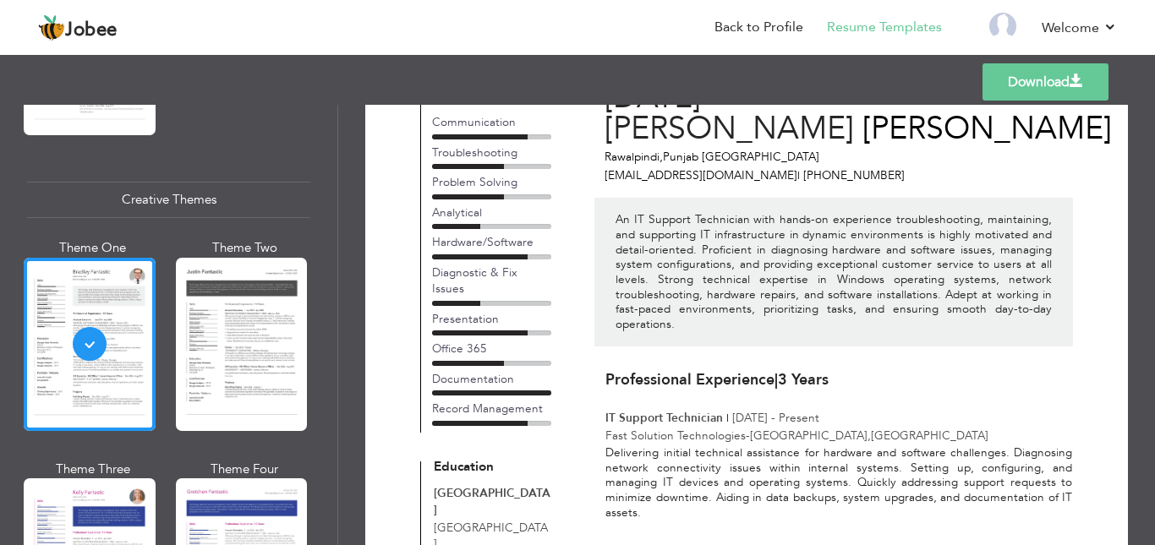
scroll to position [0, 0]
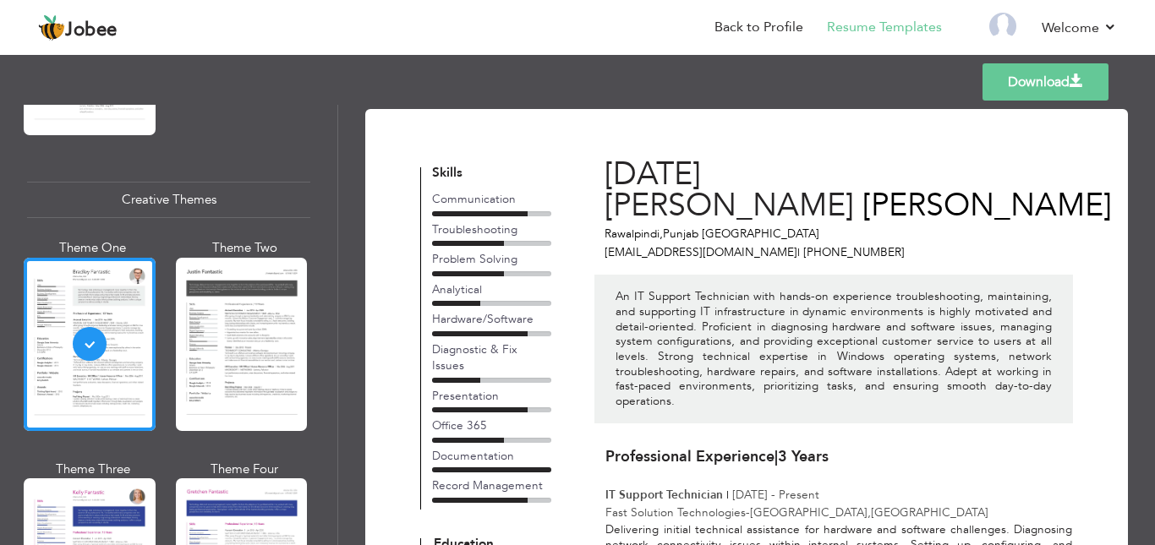
click at [1019, 85] on link "Download" at bounding box center [1046, 81] width 126 height 37
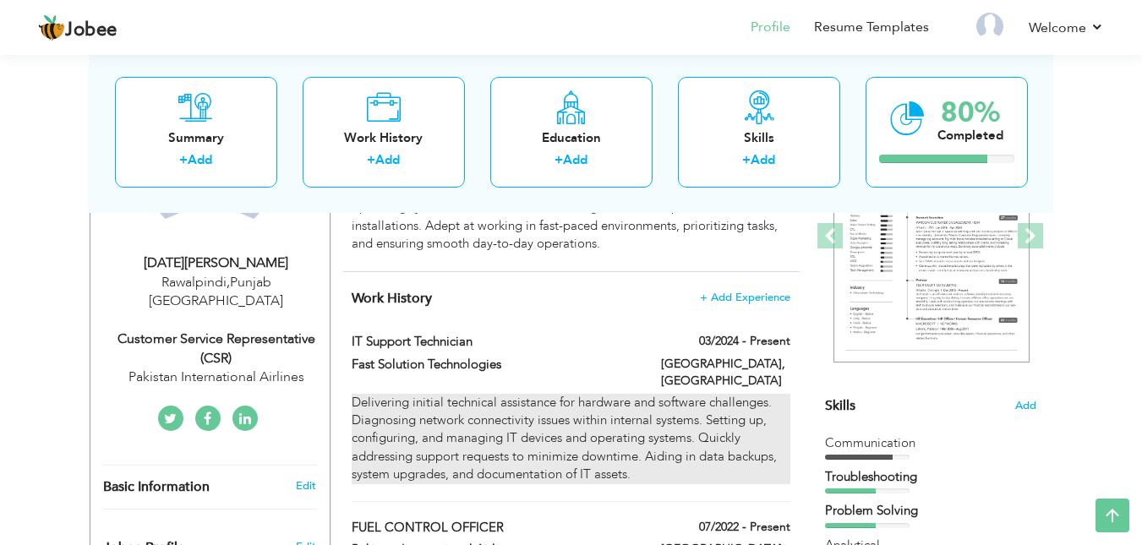
click at [580, 408] on div "Delivering initial technical assistance for hardware and software challenges. D…" at bounding box center [571, 439] width 438 height 90
type input "IT Support Technician"
type input "Fast Solution Technologies"
type input "03/2024"
type input "[GEOGRAPHIC_DATA]"
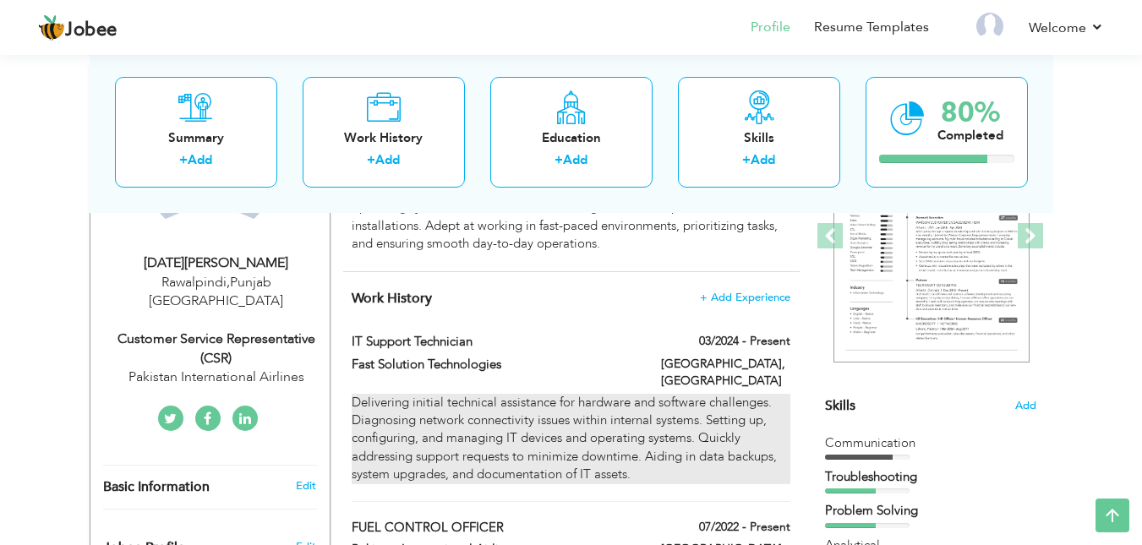
type input "[GEOGRAPHIC_DATA]"
checkbox input "true"
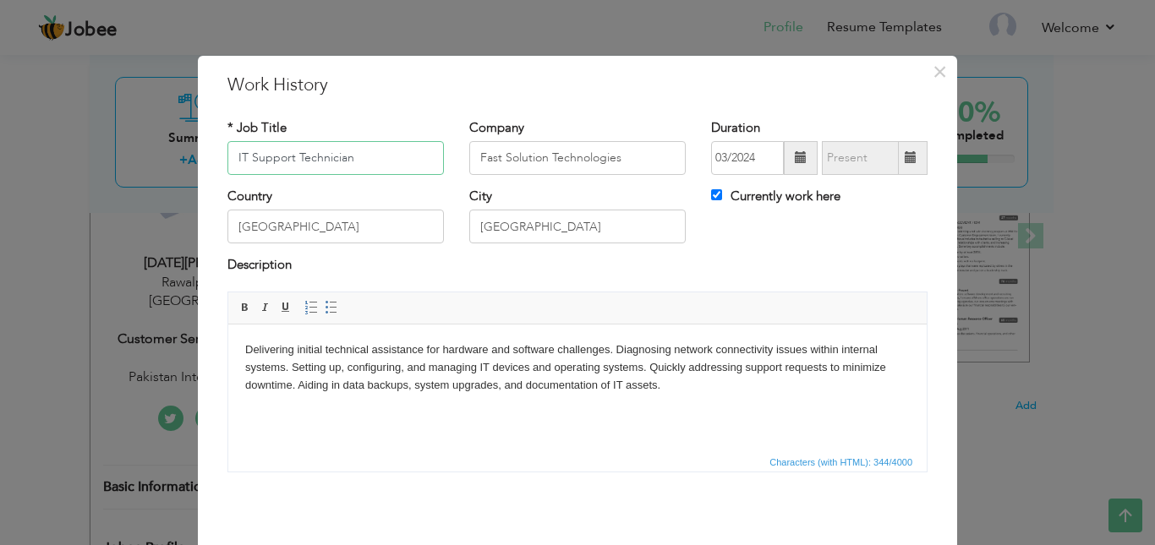
click at [347, 167] on input "IT Support Technician" at bounding box center [335, 158] width 216 height 34
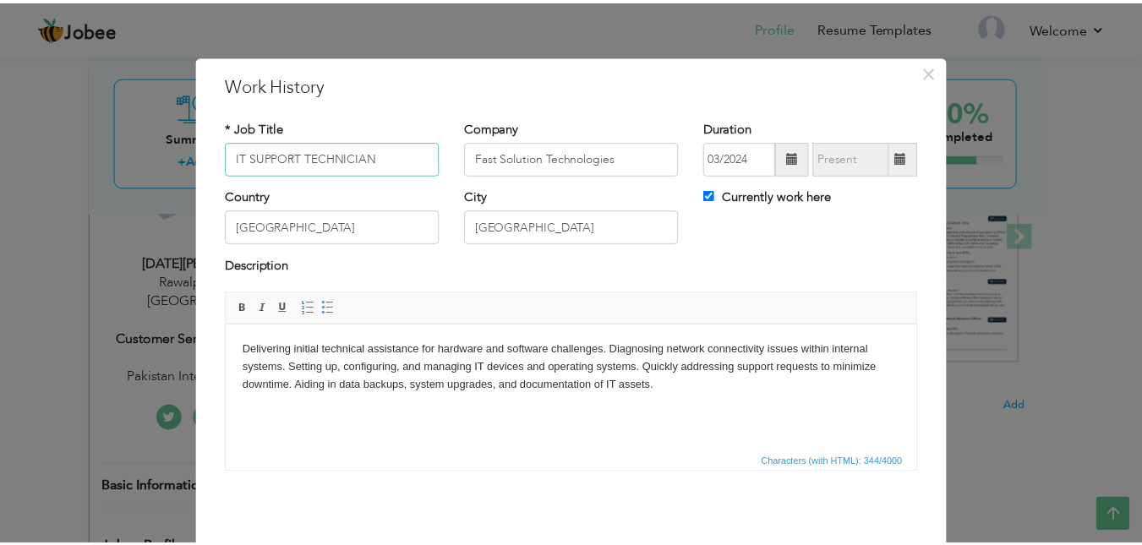
scroll to position [64, 0]
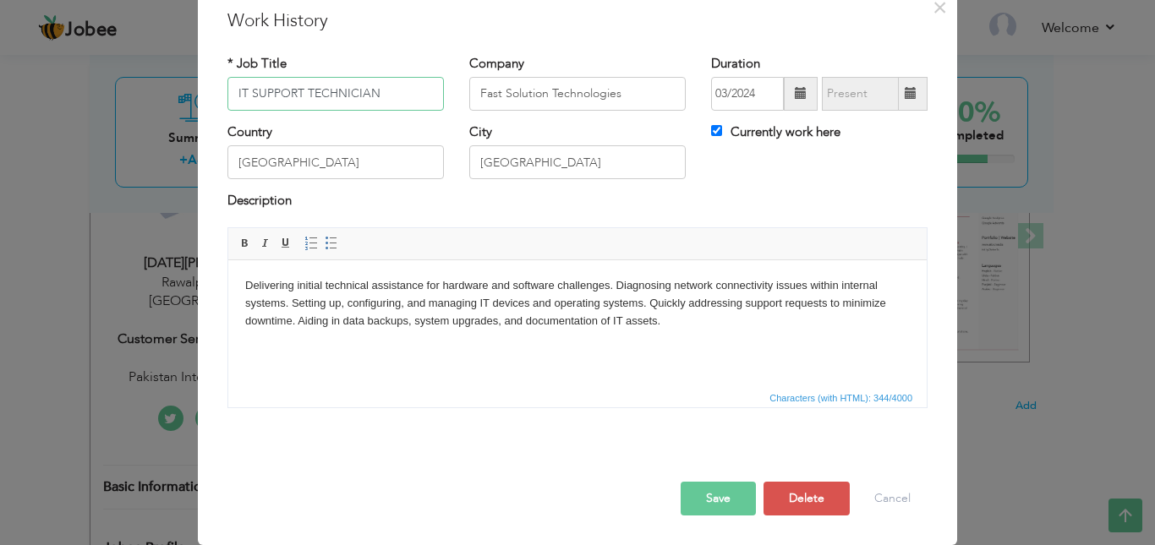
click at [348, 101] on input "IT SUPPORT TECHNICIAN" at bounding box center [335, 94] width 216 height 34
click at [695, 505] on button "Save" at bounding box center [718, 499] width 75 height 34
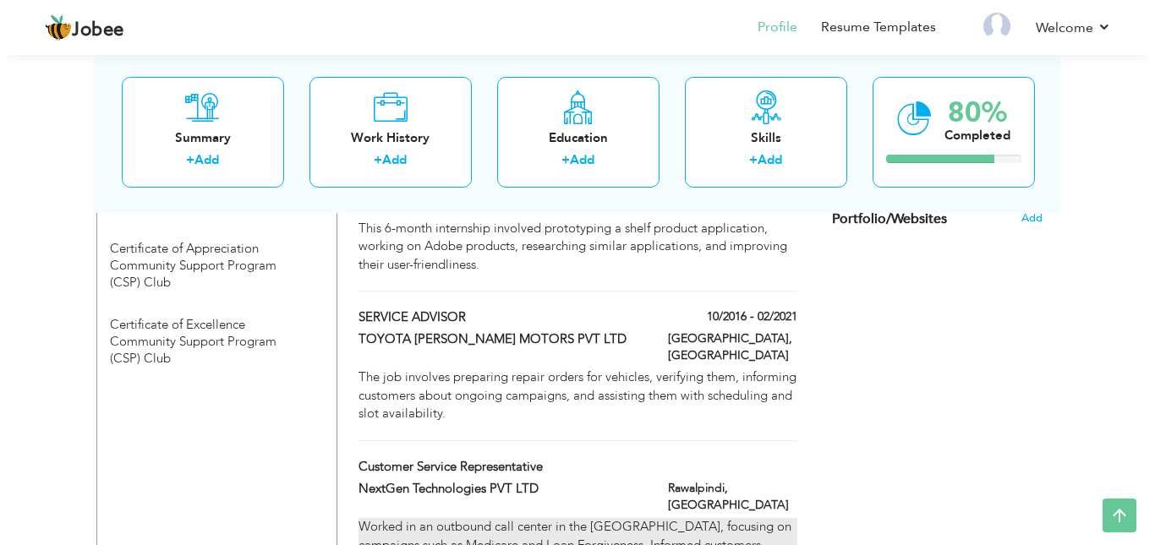
scroll to position [1184, 0]
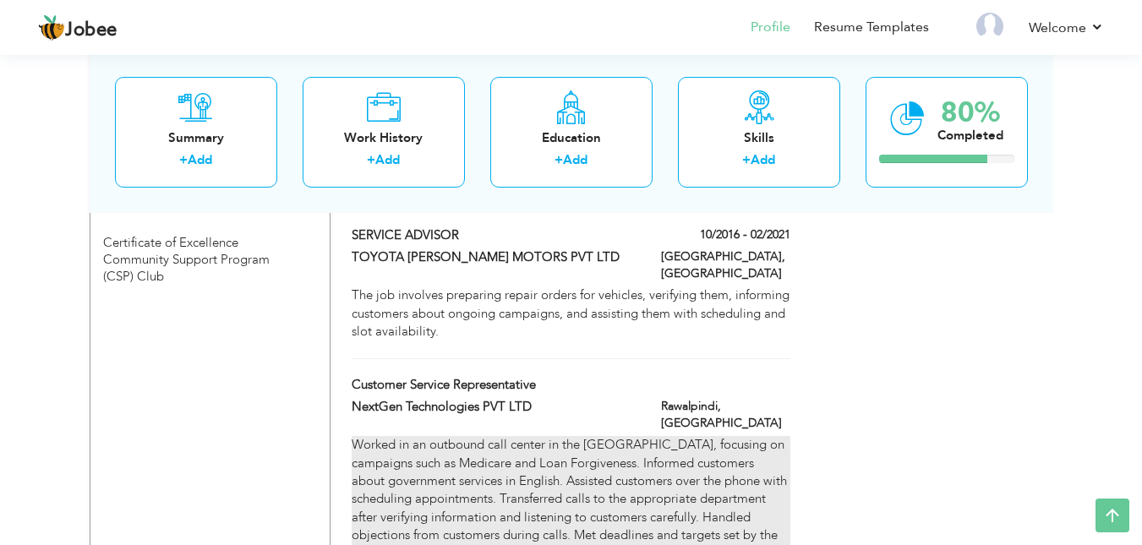
click at [552, 436] on div "Worked in an outbound call center in the [GEOGRAPHIC_DATA], focusing on campaig…" at bounding box center [571, 499] width 438 height 127
type input "Customer Service Representative"
type input "NextGen Technologies PVT LTD"
type input "Rawalpindi"
checkbox input "false"
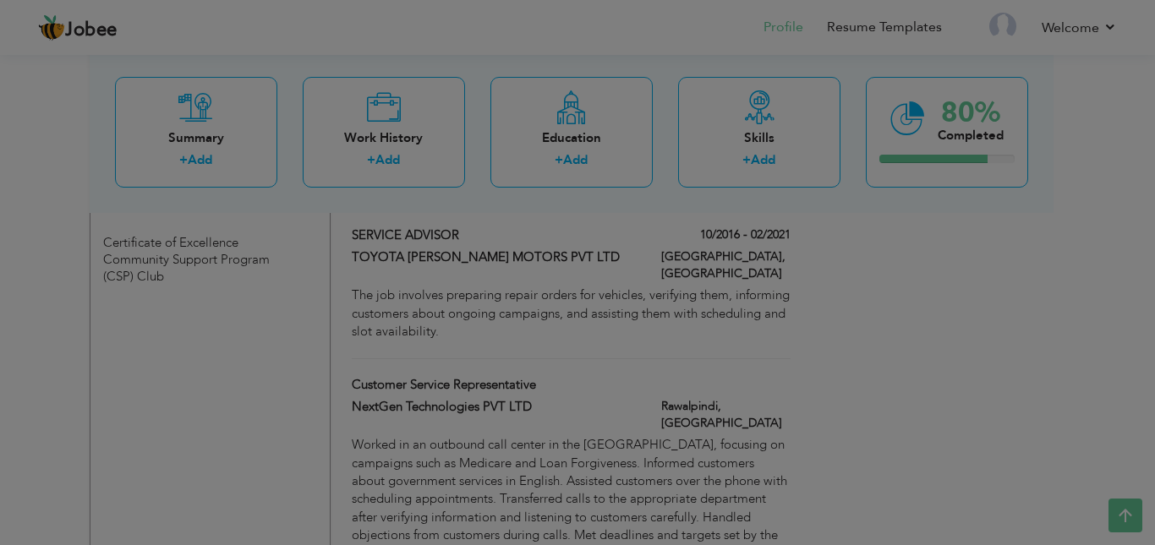
scroll to position [0, 0]
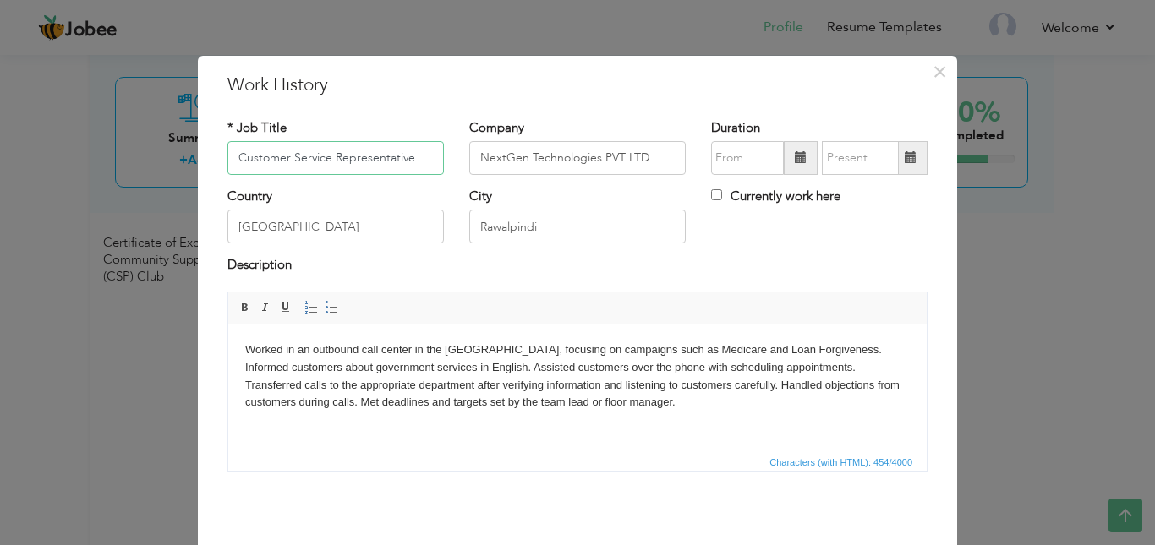
click at [347, 162] on input "Customer Service Representative" at bounding box center [335, 158] width 216 height 34
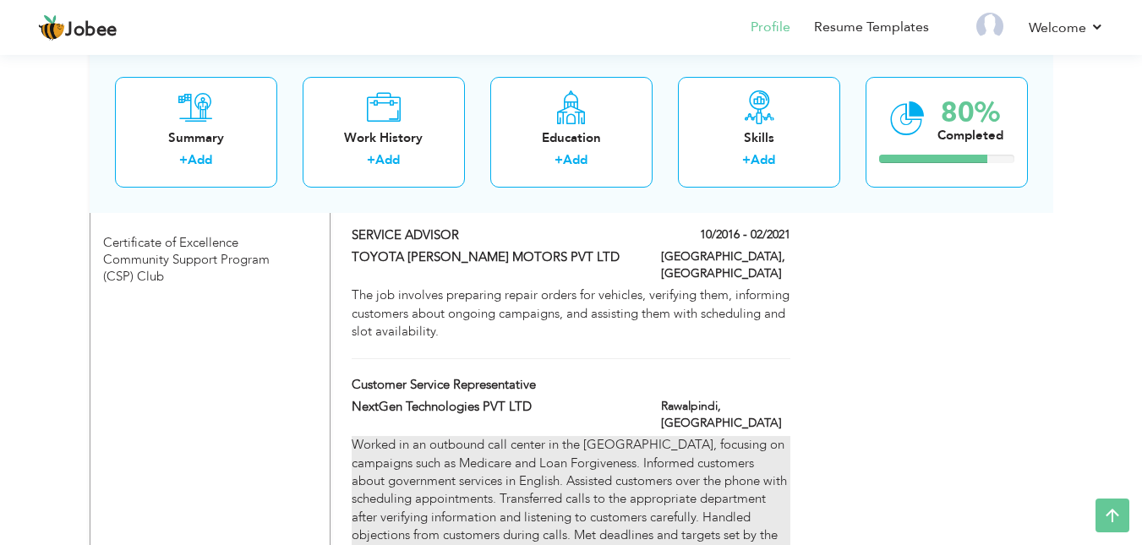
click at [455, 436] on div "Worked in an outbound call center in the [GEOGRAPHIC_DATA], focusing on campaig…" at bounding box center [571, 499] width 438 height 127
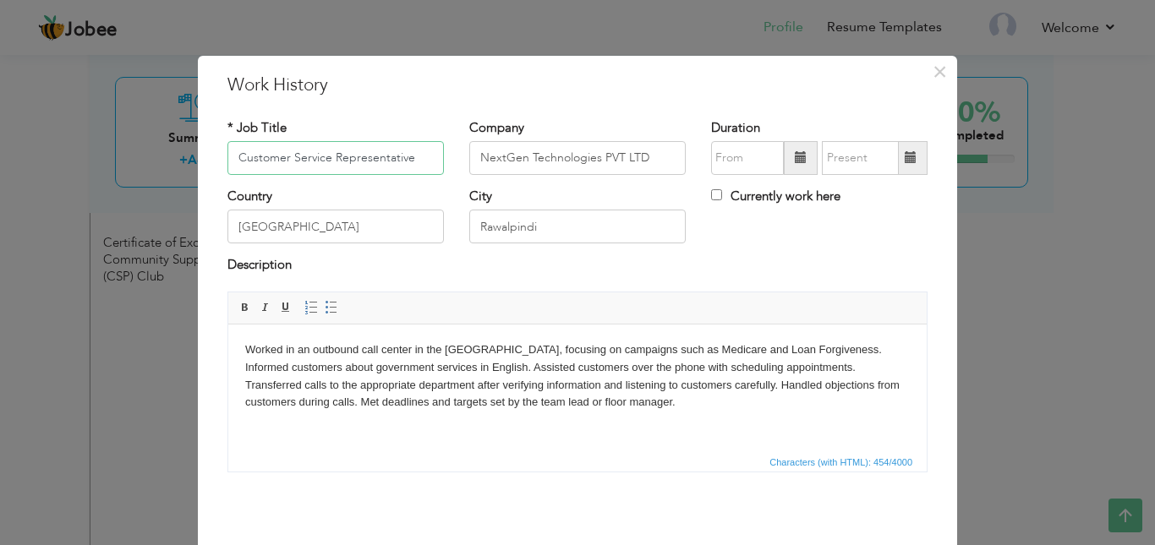
click at [306, 155] on input "Customer Service Representative" at bounding box center [335, 158] width 216 height 34
click at [268, 165] on input "Customer Service Representative" at bounding box center [335, 158] width 216 height 34
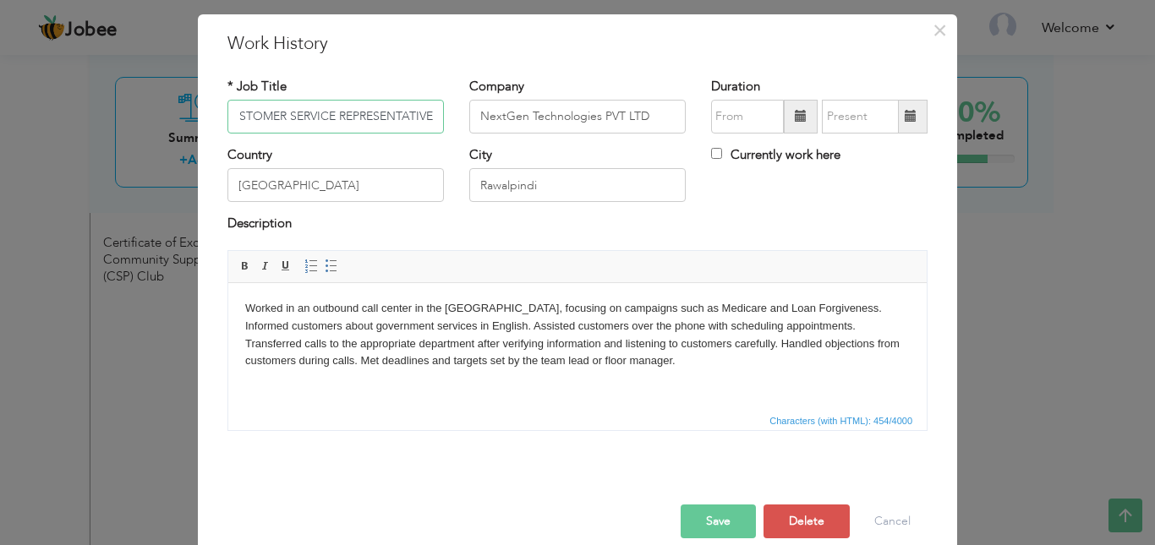
scroll to position [64, 0]
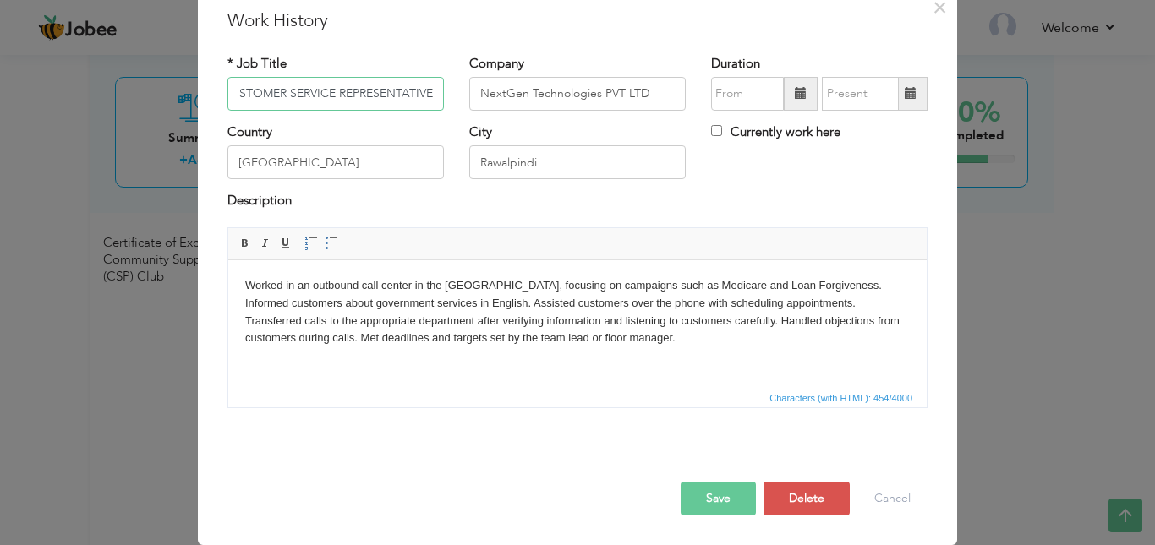
type input "CUSTOMER SERVICE REPRESENTATIVE"
click at [699, 505] on button "Save" at bounding box center [718, 499] width 75 height 34
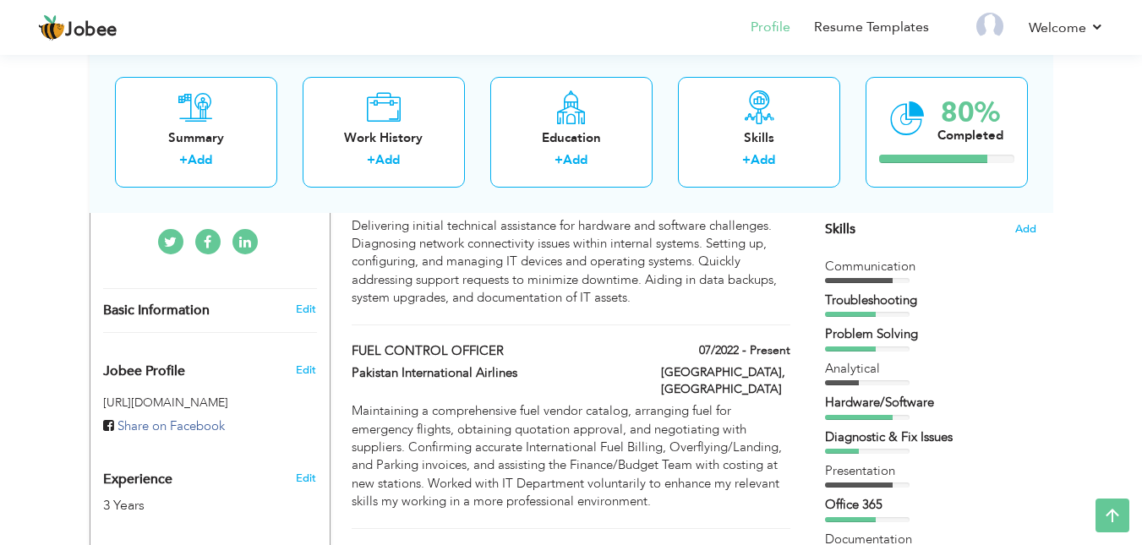
scroll to position [407, 0]
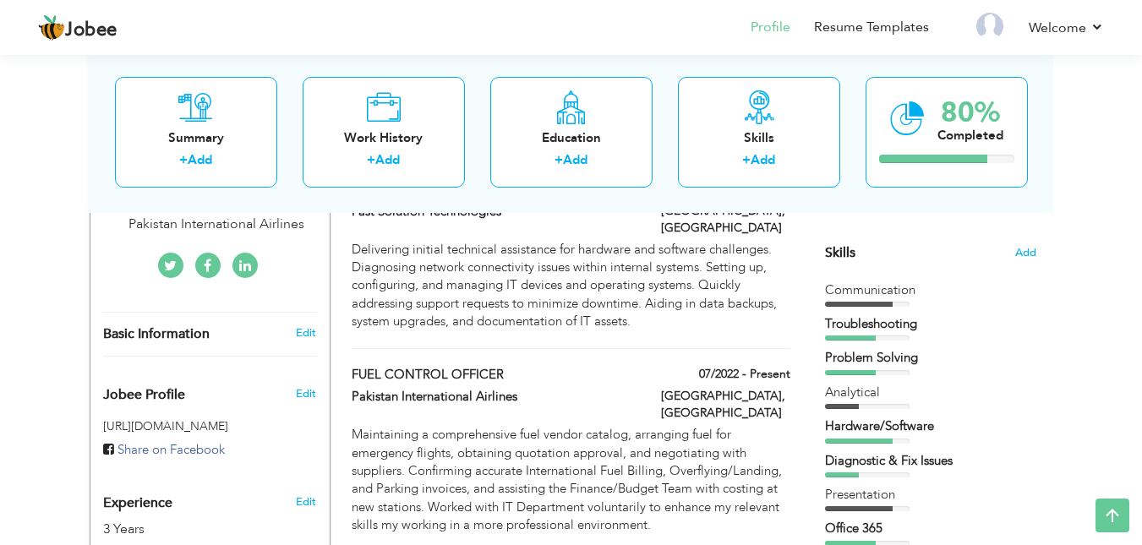
click at [928, 333] on div "Troubleshooting" at bounding box center [930, 324] width 211 height 18
click at [1026, 250] on span "Add" at bounding box center [1026, 253] width 22 height 16
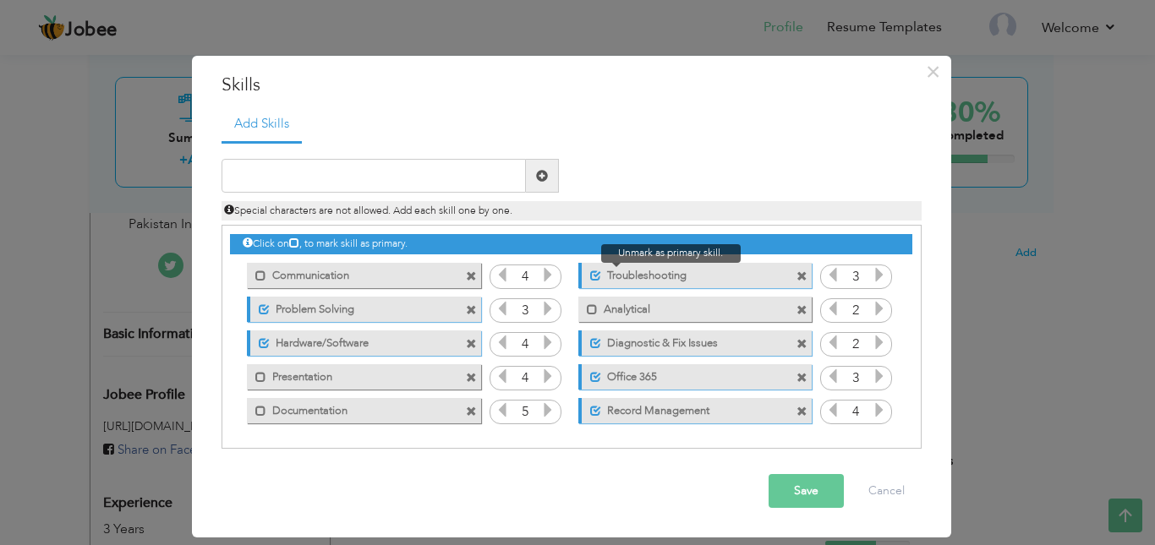
click at [598, 278] on span at bounding box center [595, 276] width 11 height 11
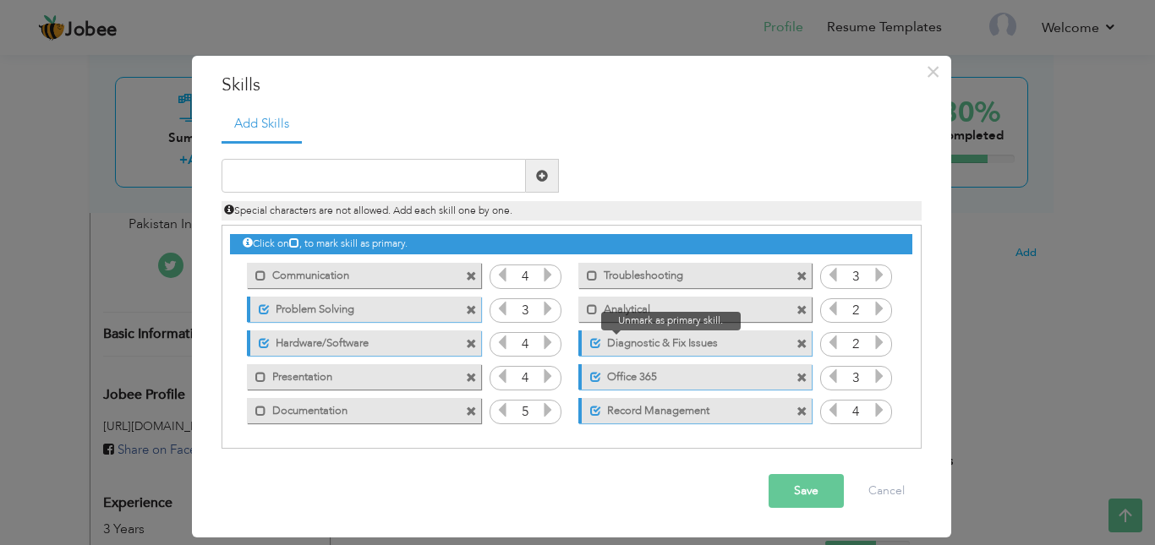
click at [599, 342] on span at bounding box center [595, 343] width 11 height 11
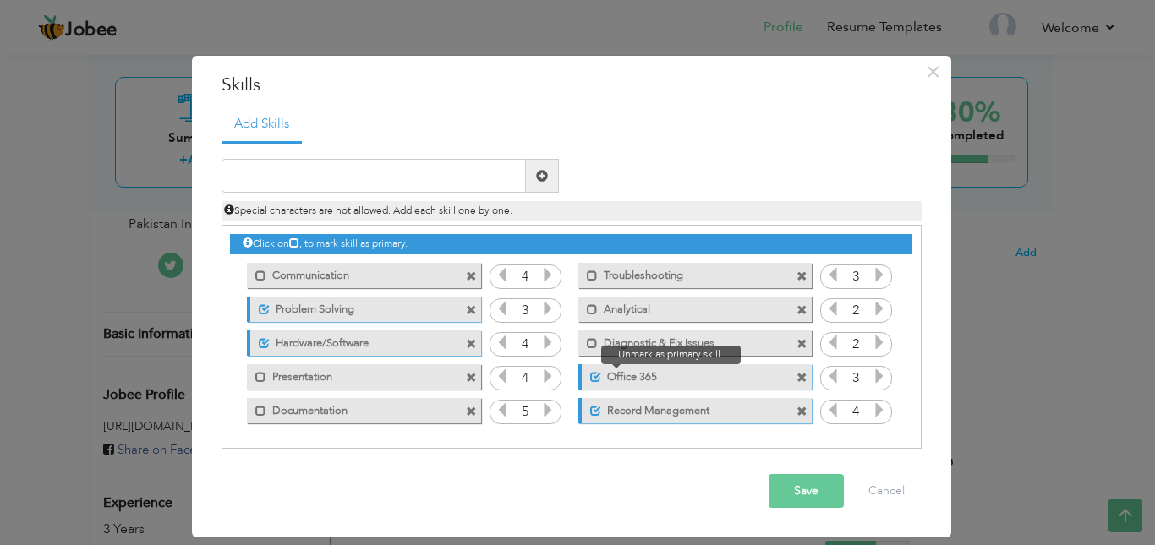
click at [599, 374] on span at bounding box center [595, 377] width 11 height 11
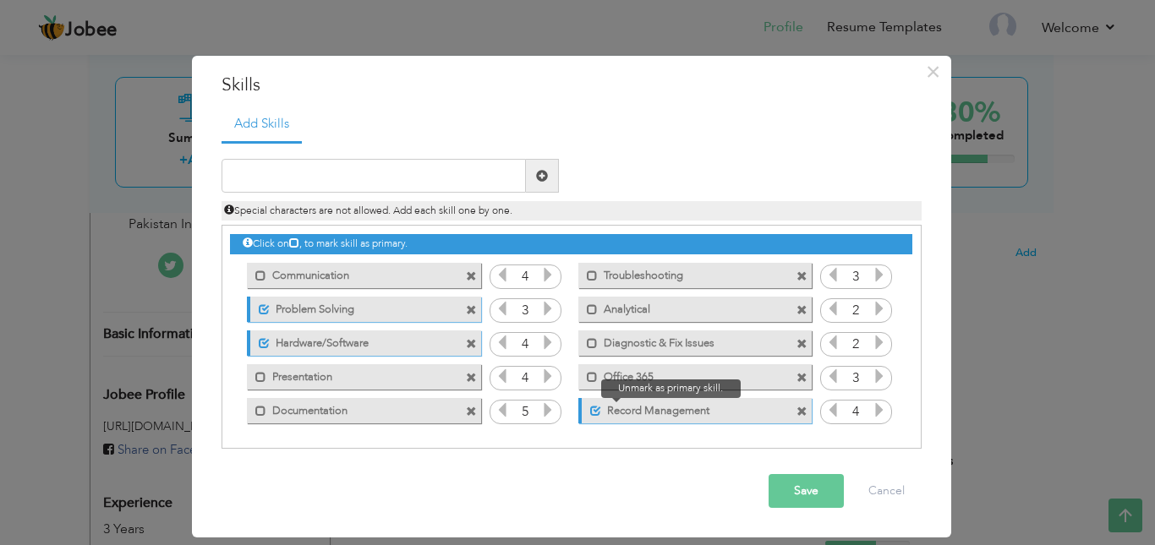
click at [596, 415] on span at bounding box center [595, 411] width 11 height 11
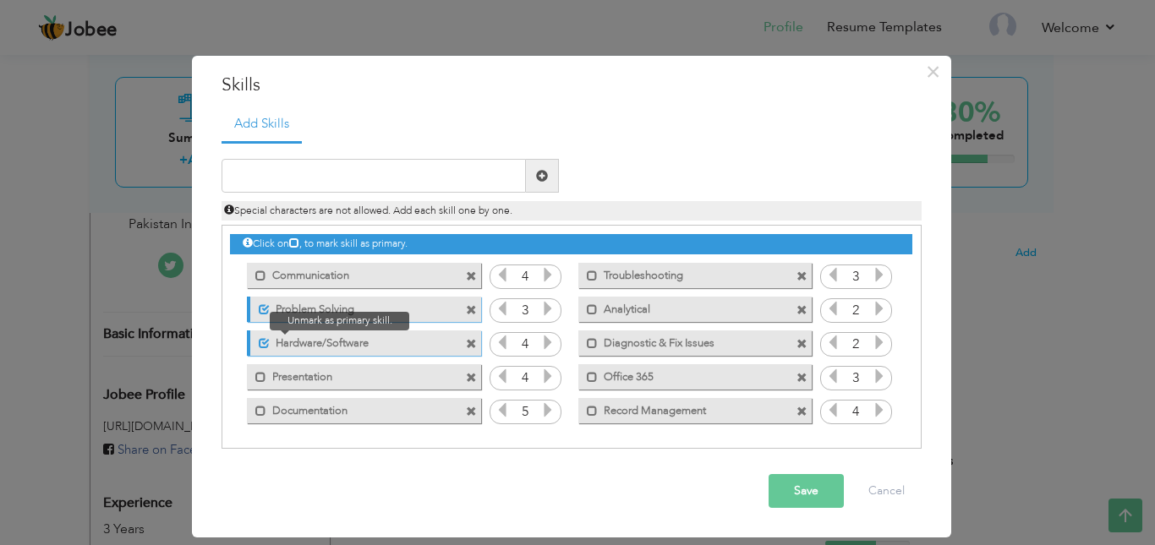
click at [266, 344] on span at bounding box center [264, 343] width 11 height 11
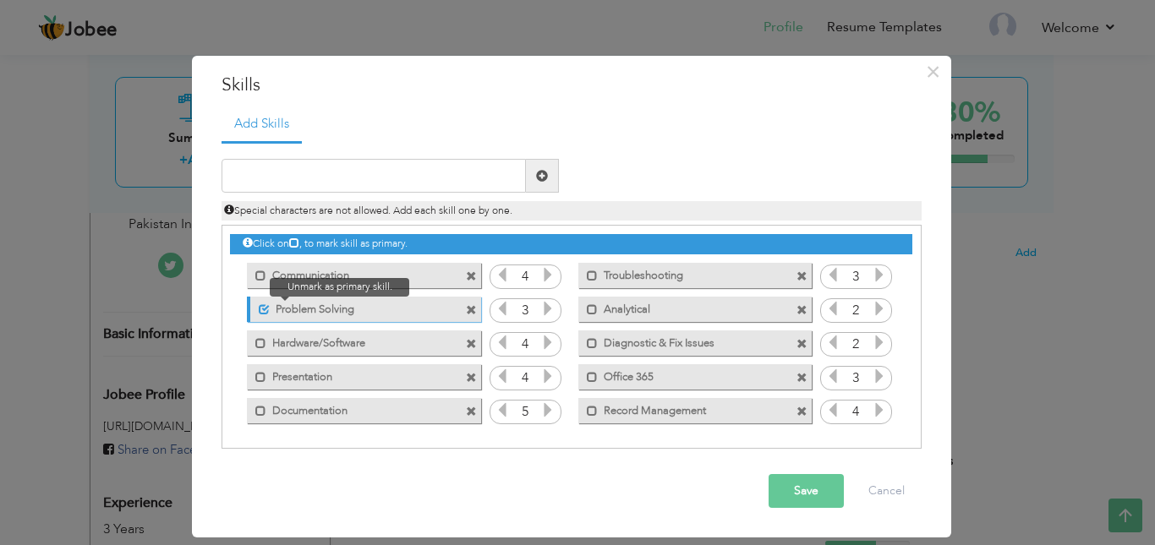
click at [265, 312] on span at bounding box center [264, 309] width 11 height 11
click at [808, 510] on div "Save Cancel" at bounding box center [572, 491] width 726 height 59
click at [809, 494] on button "Save" at bounding box center [806, 491] width 75 height 34
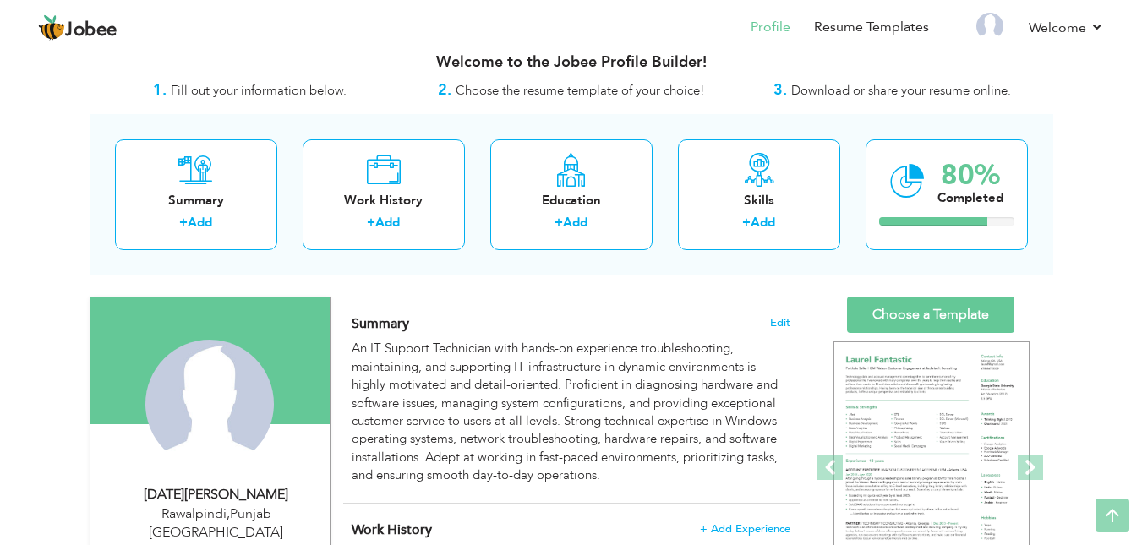
scroll to position [0, 0]
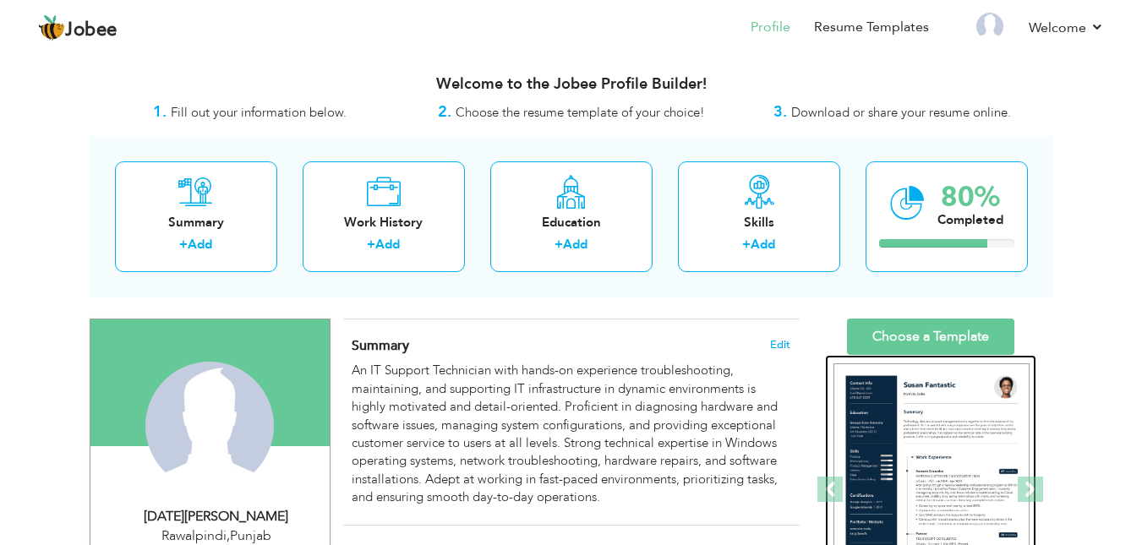
click at [928, 426] on img at bounding box center [932, 491] width 196 height 254
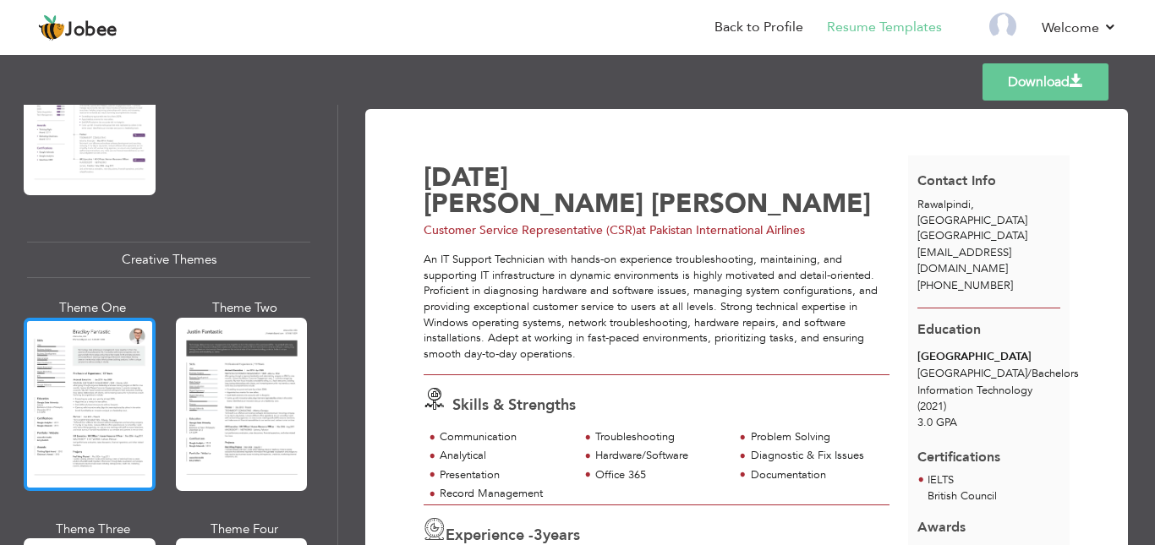
scroll to position [1945, 0]
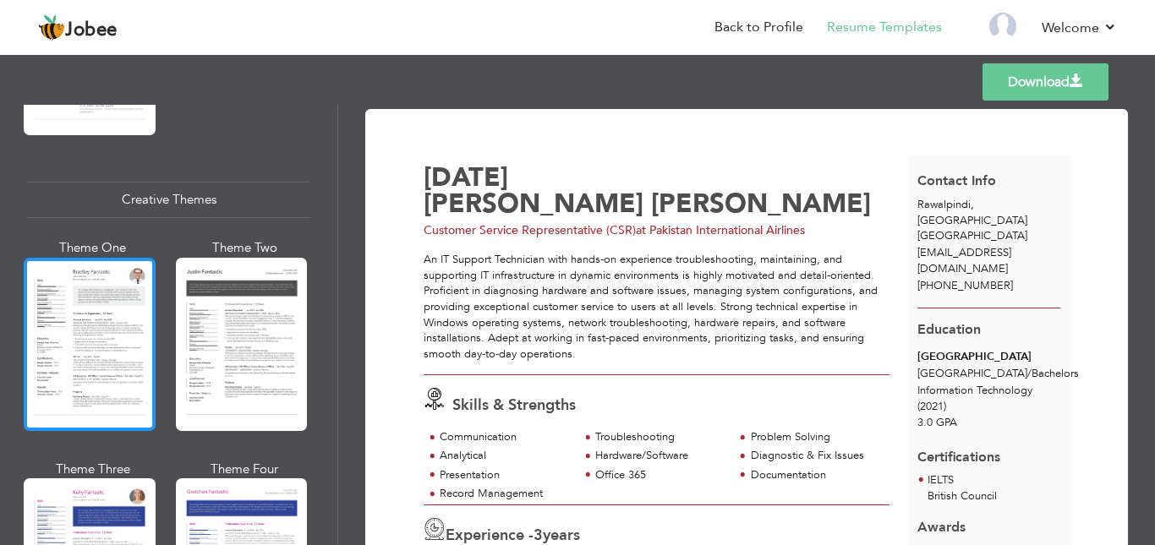
click at [103, 333] on div at bounding box center [90, 344] width 132 height 173
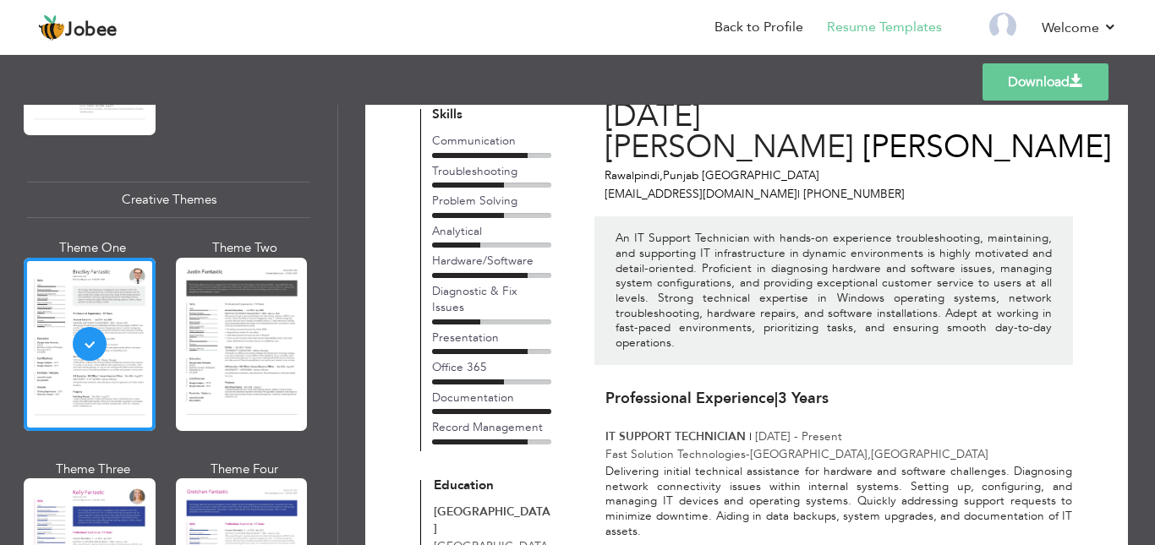
scroll to position [85, 0]
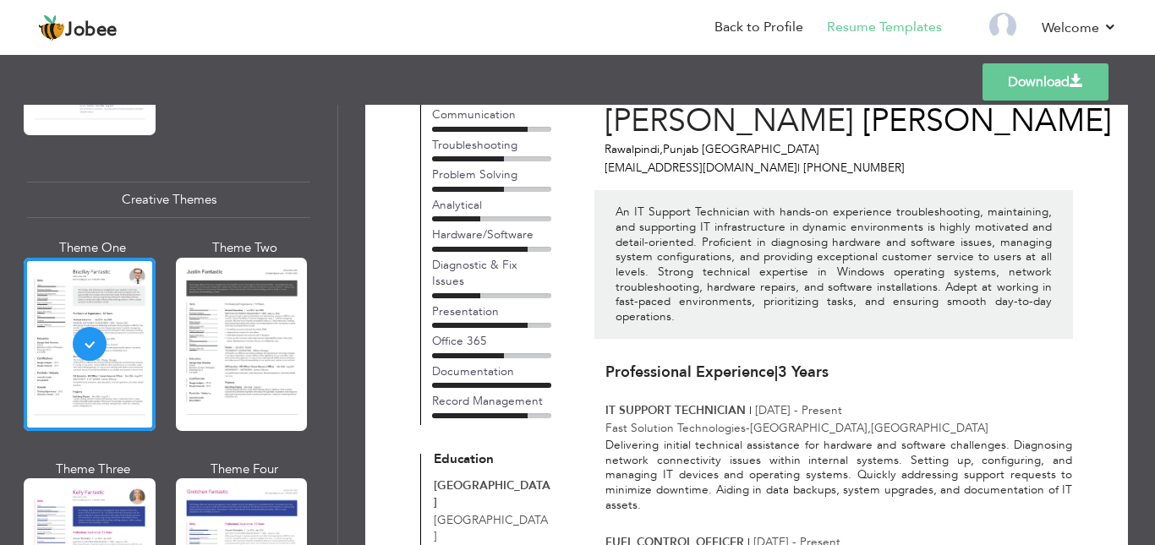
click at [1028, 76] on link "Download" at bounding box center [1046, 81] width 126 height 37
drag, startPoint x: 742, startPoint y: 380, endPoint x: 651, endPoint y: 383, distance: 91.4
click at [709, 403] on span "IT SUPPORT TECHNICIAN" at bounding box center [675, 411] width 140 height 16
drag, startPoint x: 651, startPoint y: 383, endPoint x: 625, endPoint y: 386, distance: 26.4
click at [627, 403] on p "IT SUPPORT TECHNICIAN | [DATE] - Present" at bounding box center [838, 411] width 467 height 16
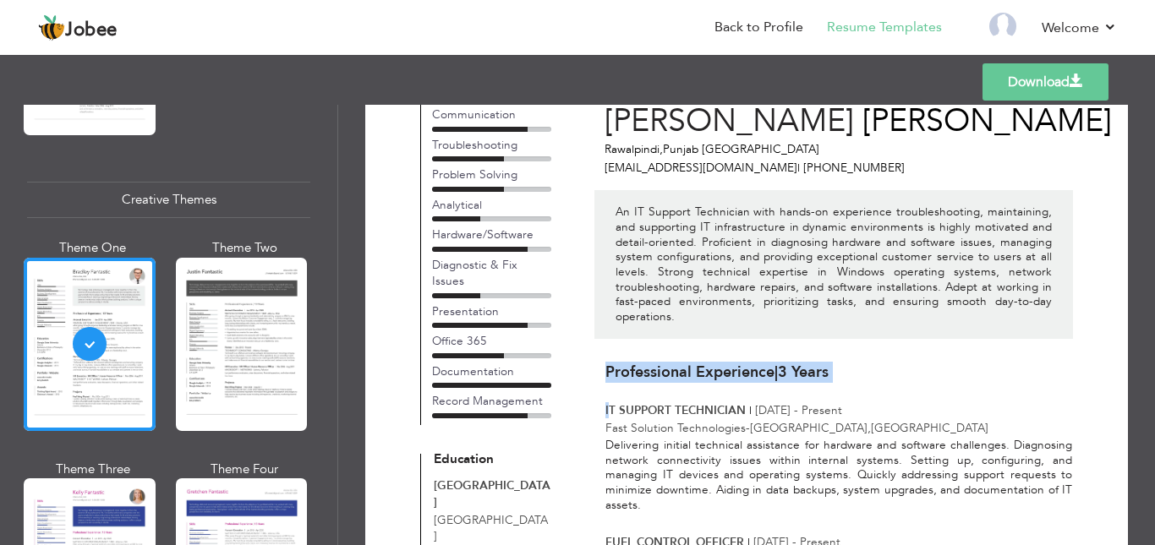
click at [610, 403] on span "IT SUPPORT TECHNICIAN" at bounding box center [675, 411] width 140 height 16
drag, startPoint x: 743, startPoint y: 378, endPoint x: 602, endPoint y: 379, distance: 141.2
click at [650, 420] on p "Fast Solution Technologies - [GEOGRAPHIC_DATA] , [GEOGRAPHIC_DATA]" at bounding box center [838, 428] width 467 height 16
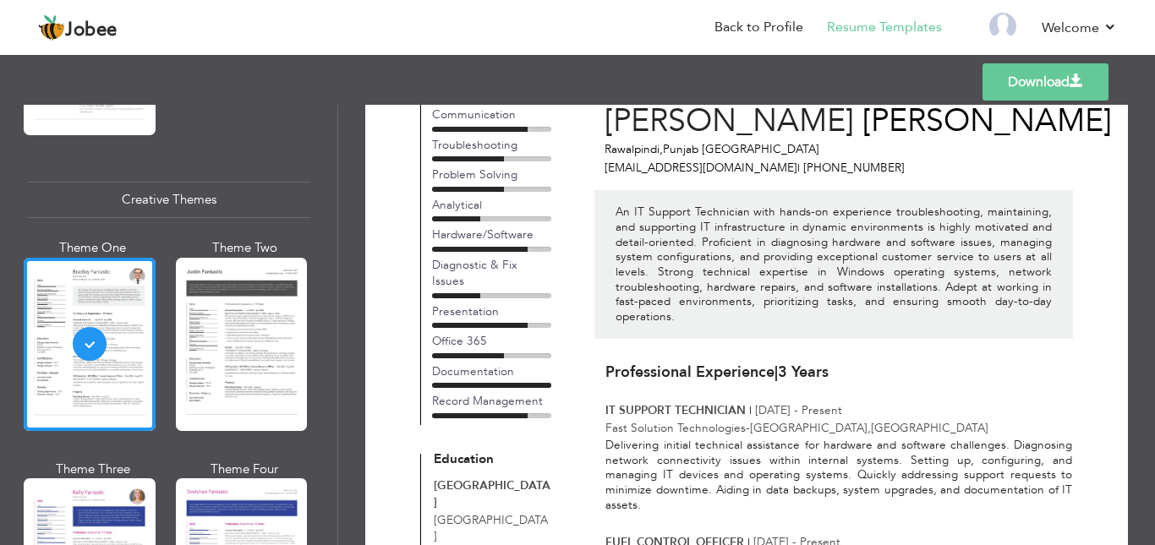
drag, startPoint x: 739, startPoint y: 399, endPoint x: 603, endPoint y: 397, distance: 136.2
click at [627, 420] on p "Fast Solution Technologies - [GEOGRAPHIC_DATA] , [GEOGRAPHIC_DATA]" at bounding box center [838, 428] width 467 height 16
click at [625, 420] on p "Fast Solution Technologies - [GEOGRAPHIC_DATA] , [GEOGRAPHIC_DATA]" at bounding box center [838, 428] width 467 height 16
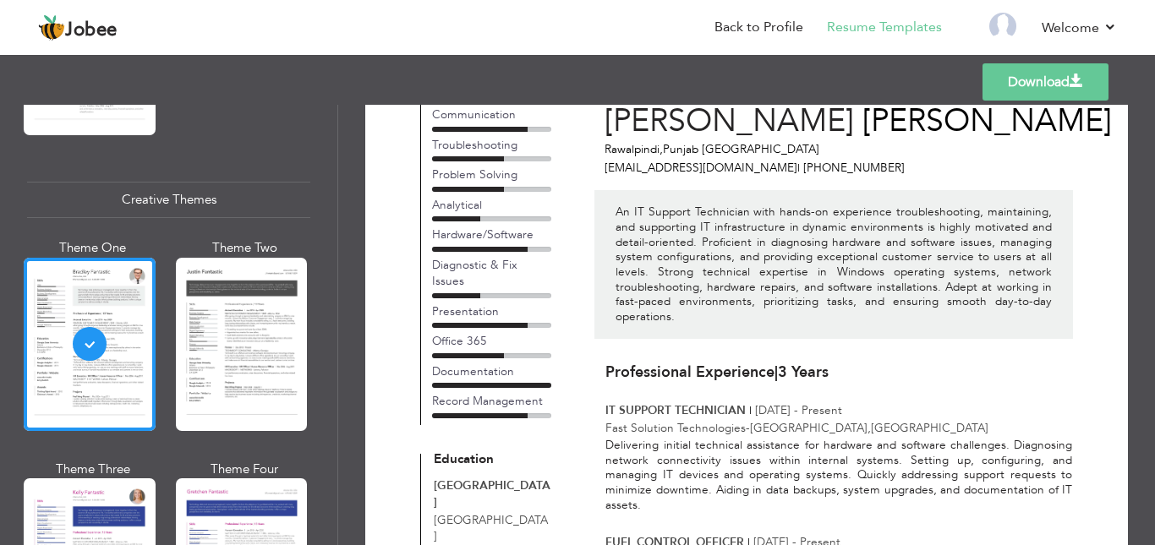
drag, startPoint x: 625, startPoint y: 398, endPoint x: 647, endPoint y: 399, distance: 22.0
click at [625, 420] on p "Fast Solution Technologies - [GEOGRAPHIC_DATA] , [GEOGRAPHIC_DATA]" at bounding box center [838, 428] width 467 height 16
click at [670, 420] on p "Fast Solution Technologies - [GEOGRAPHIC_DATA] , [GEOGRAPHIC_DATA]" at bounding box center [838, 428] width 467 height 16
click at [671, 420] on p "Fast Solution Technologies - [GEOGRAPHIC_DATA] , [GEOGRAPHIC_DATA]" at bounding box center [838, 428] width 467 height 16
click at [742, 420] on p "Fast Solution Technologies - [GEOGRAPHIC_DATA] , [GEOGRAPHIC_DATA]" at bounding box center [838, 428] width 467 height 16
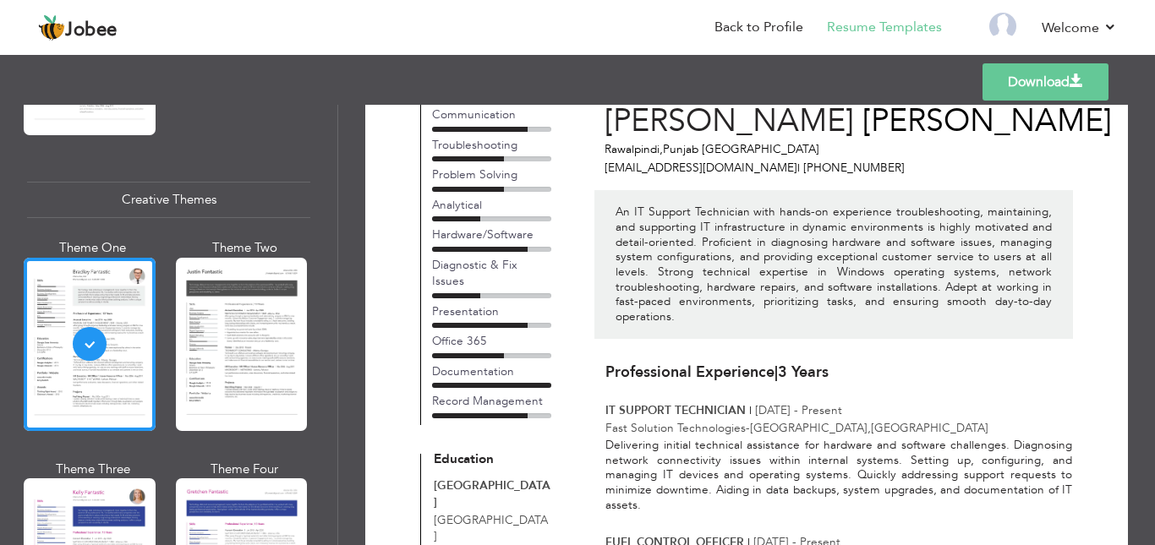
click at [742, 420] on p "Fast Solution Technologies - [GEOGRAPHIC_DATA] , [GEOGRAPHIC_DATA]" at bounding box center [838, 428] width 467 height 16
click at [759, 420] on p "Fast Solution Technologies - [GEOGRAPHIC_DATA] , [GEOGRAPHIC_DATA]" at bounding box center [838, 428] width 467 height 16
click at [750, 420] on span "-" at bounding box center [748, 428] width 4 height 16
click at [752, 403] on p "IT SUPPORT TECHNICIAN | [DATE] - Present" at bounding box center [838, 411] width 467 height 16
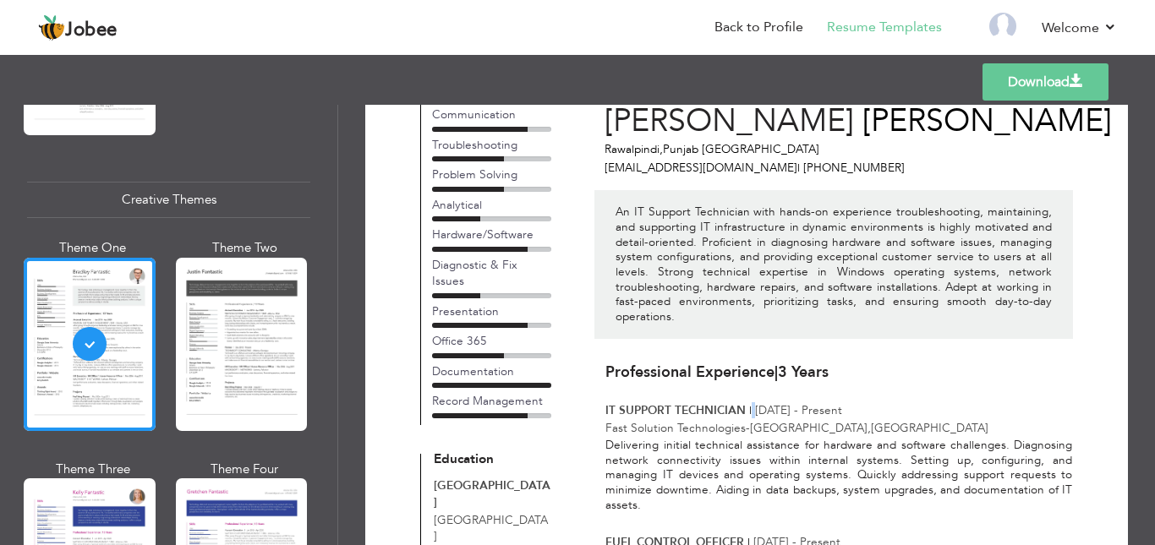
click at [752, 403] on p "IT SUPPORT TECHNICIAN | [DATE] - Present" at bounding box center [838, 411] width 467 height 16
click at [773, 403] on span "[DATE] - Present" at bounding box center [798, 411] width 87 height 16
click at [772, 403] on span "[DATE] - Present" at bounding box center [798, 411] width 87 height 16
click at [802, 403] on span "[DATE] - Present" at bounding box center [798, 411] width 87 height 16
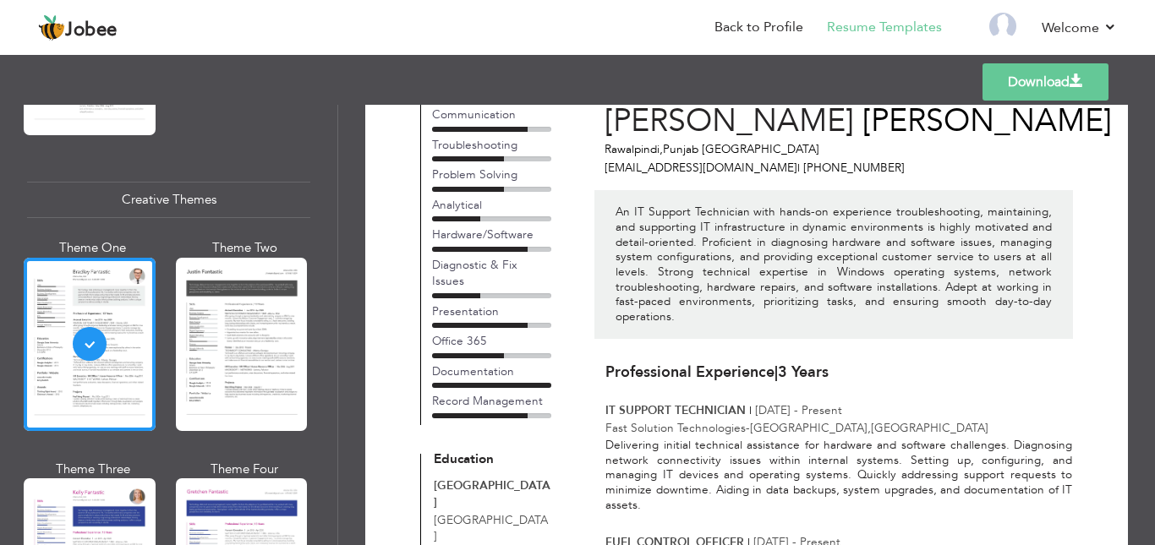
click at [808, 403] on span "[DATE] - Present" at bounding box center [798, 411] width 87 height 16
click at [868, 420] on span "," at bounding box center [869, 428] width 3 height 16
click at [750, 420] on span "-" at bounding box center [748, 428] width 4 height 16
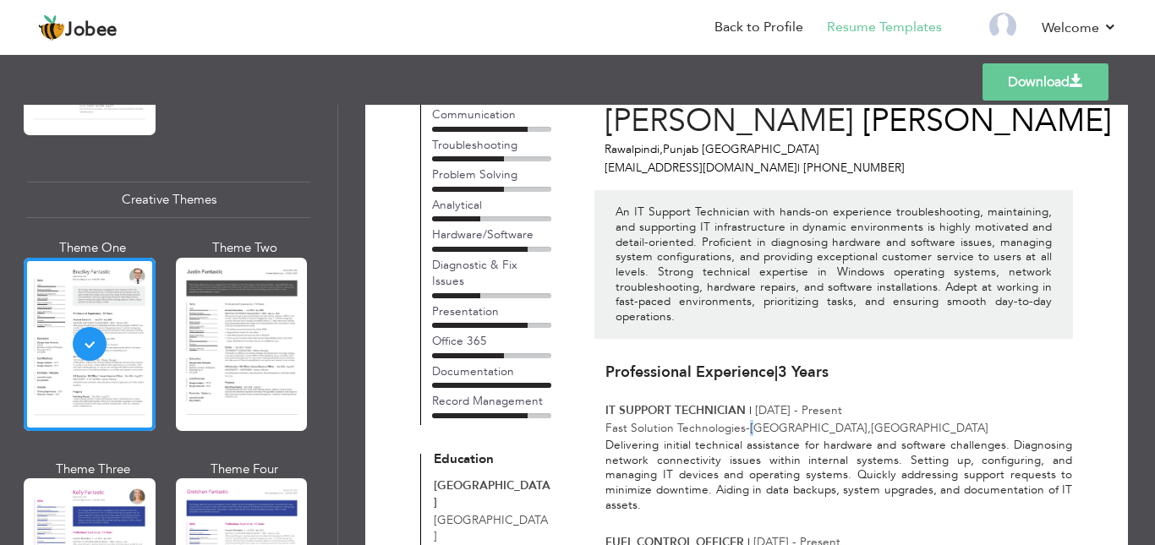
click at [750, 420] on span "-" at bounding box center [748, 428] width 4 height 16
click at [743, 420] on p "Fast Solution Technologies - [GEOGRAPHIC_DATA] , [GEOGRAPHIC_DATA]" at bounding box center [838, 428] width 467 height 16
click at [748, 420] on span "-" at bounding box center [748, 428] width 4 height 16
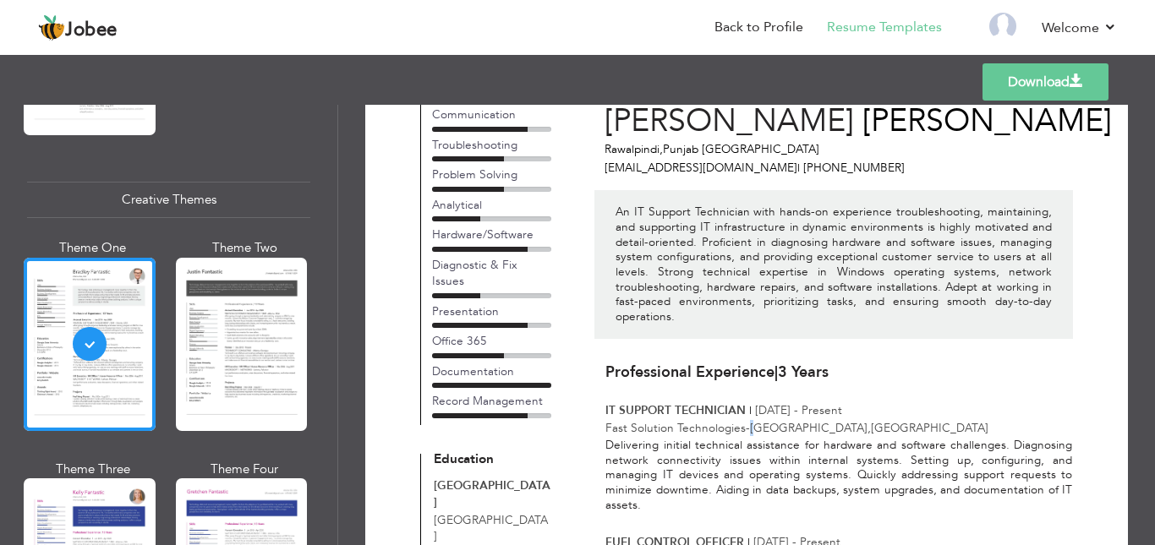
click at [750, 420] on span "-" at bounding box center [748, 428] width 4 height 16
click at [741, 420] on p "Fast Solution Technologies - [GEOGRAPHIC_DATA] , [GEOGRAPHIC_DATA]" at bounding box center [838, 428] width 467 height 16
click at [740, 438] on div "Delivering initial technical assistance for hardware and software challenges. D…" at bounding box center [838, 475] width 467 height 74
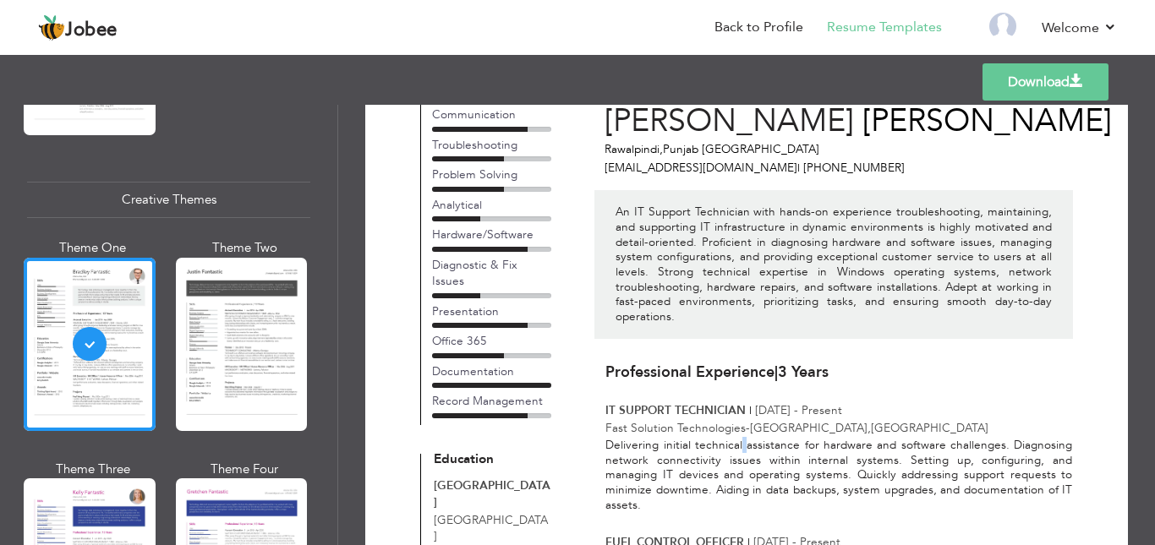
click at [740, 438] on div "Delivering initial technical assistance for hardware and software challenges. D…" at bounding box center [838, 475] width 467 height 74
